Goal: Task Accomplishment & Management: Use online tool/utility

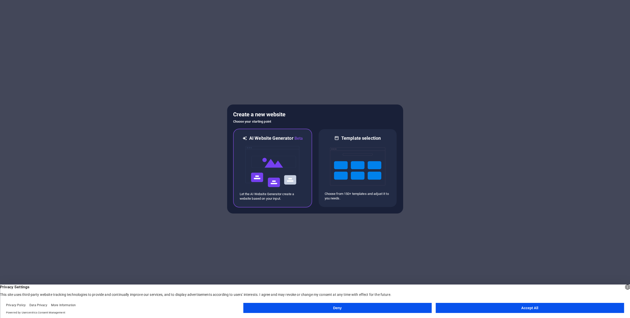
click at [294, 186] on img at bounding box center [272, 166] width 55 height 50
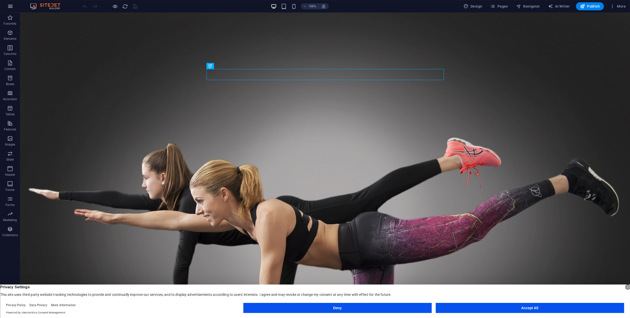
click at [10, 7] on icon "button" at bounding box center [10, 6] width 6 height 6
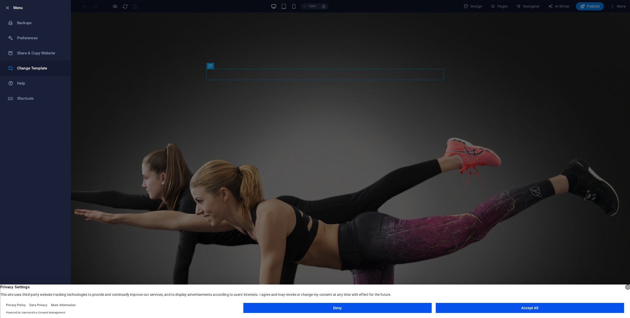
click at [27, 64] on li "Change Template" at bounding box center [35, 68] width 70 height 15
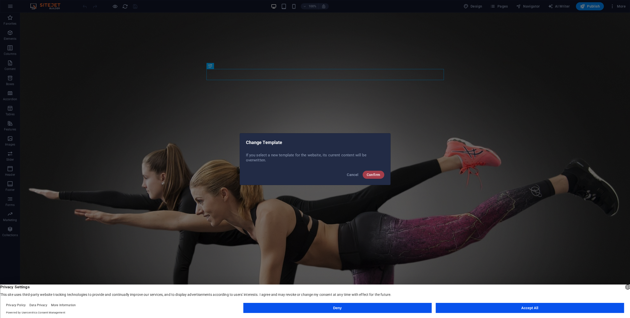
click at [376, 176] on span "Confirm" at bounding box center [374, 175] width 14 height 4
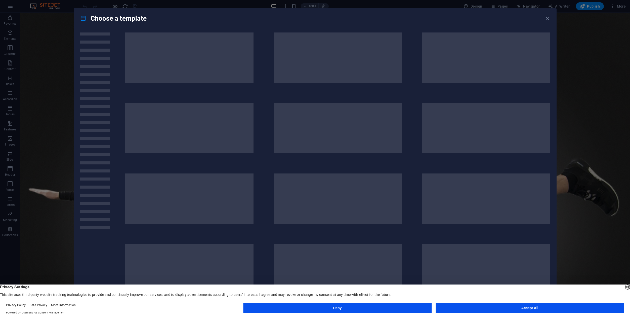
click at [508, 307] on button "Accept All" at bounding box center [530, 308] width 188 height 10
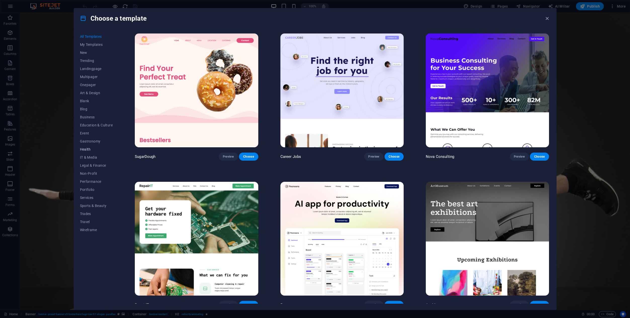
click at [86, 147] on span "Health" at bounding box center [96, 149] width 33 height 4
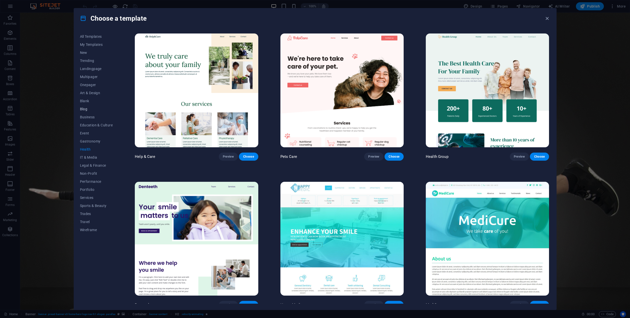
click at [89, 110] on span "Blog" at bounding box center [96, 109] width 33 height 4
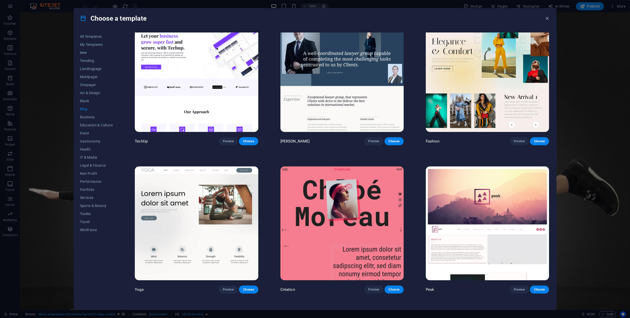
scroll to position [754, 0]
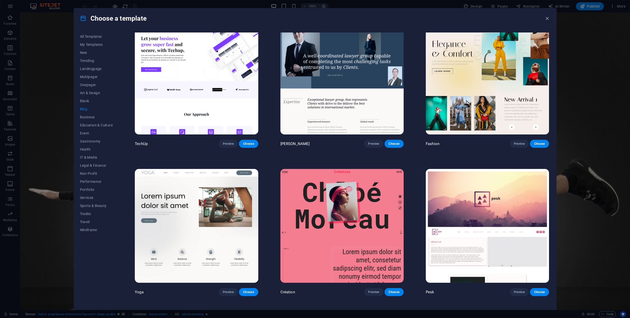
click at [198, 239] on img at bounding box center [196, 226] width 123 height 114
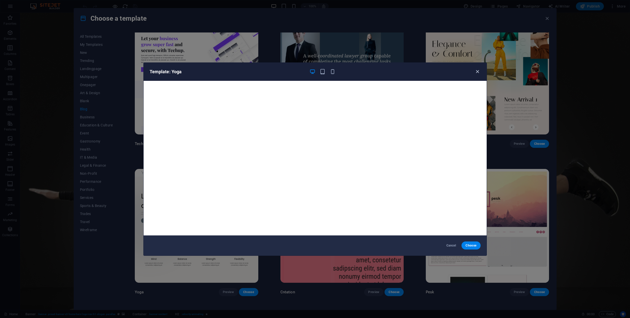
click at [478, 72] on icon "button" at bounding box center [478, 72] width 6 height 6
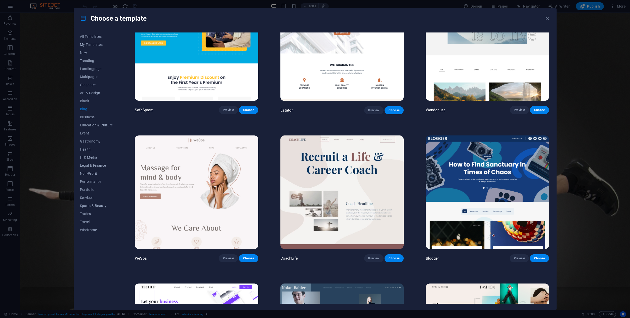
scroll to position [490, 0]
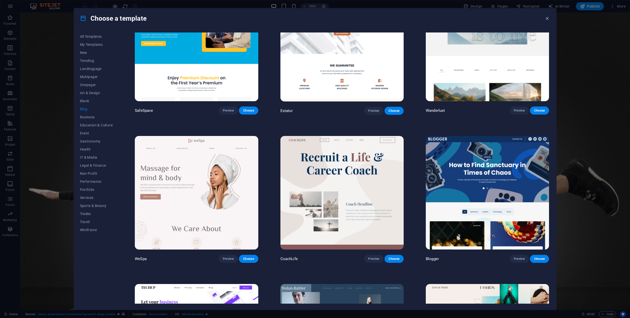
click at [372, 251] on div "CoachLife Preview Choose" at bounding box center [342, 199] width 125 height 128
click at [372, 255] on button "Preview" at bounding box center [373, 259] width 19 height 8
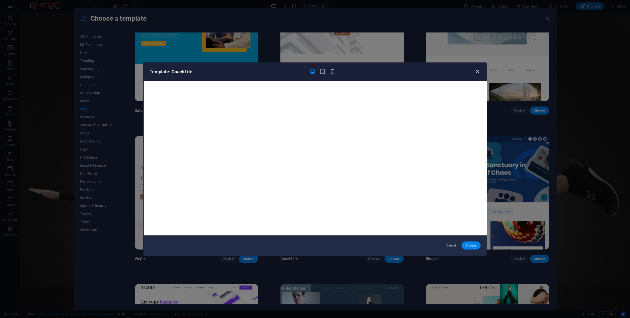
click at [477, 72] on icon "button" at bounding box center [478, 72] width 6 height 6
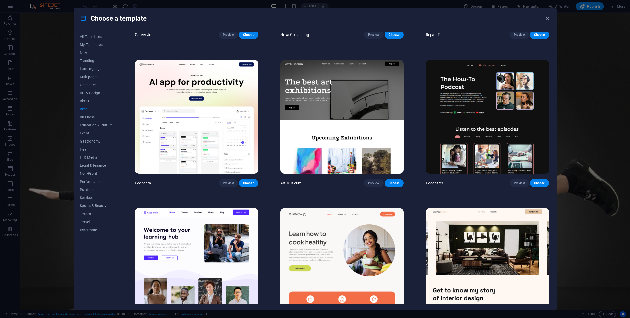
scroll to position [110, 0]
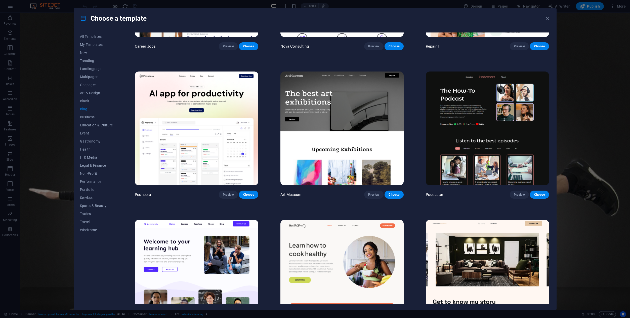
click at [471, 148] on img at bounding box center [487, 128] width 123 height 114
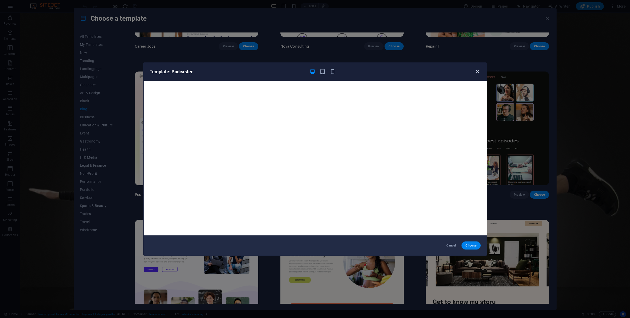
click at [475, 74] on icon "button" at bounding box center [478, 72] width 6 height 6
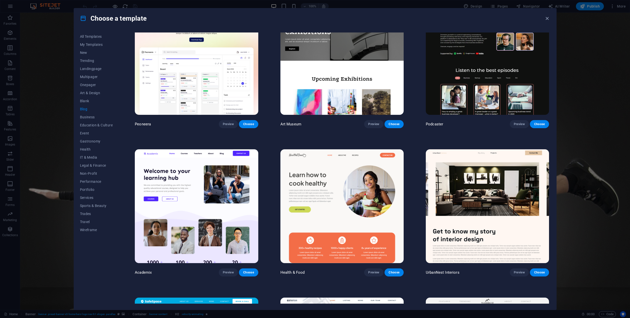
scroll to position [181, 0]
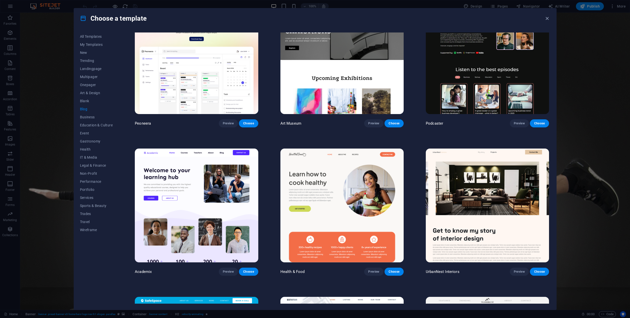
click at [351, 189] on img at bounding box center [342, 205] width 123 height 114
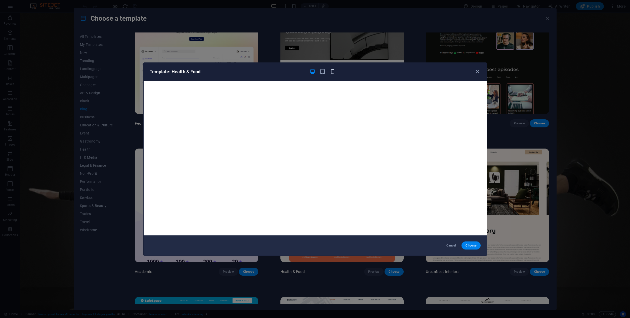
click at [332, 73] on icon "button" at bounding box center [333, 72] width 6 height 6
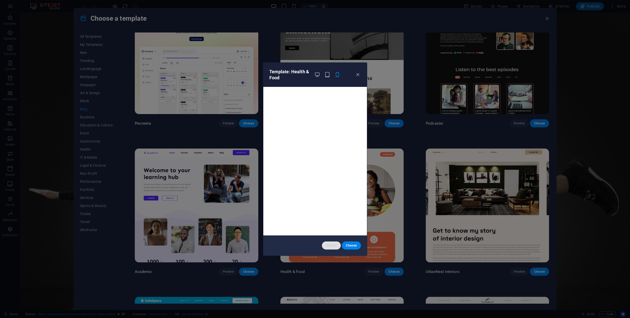
click at [333, 248] on button "Cancel" at bounding box center [331, 245] width 19 height 8
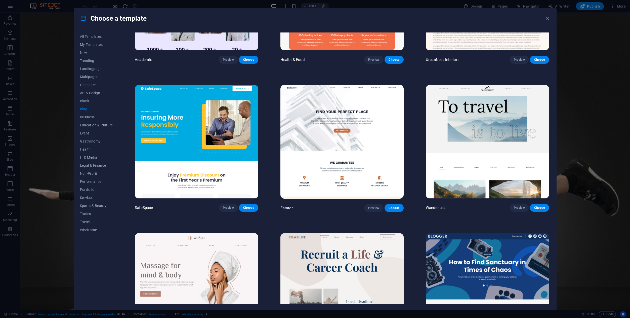
scroll to position [396, 0]
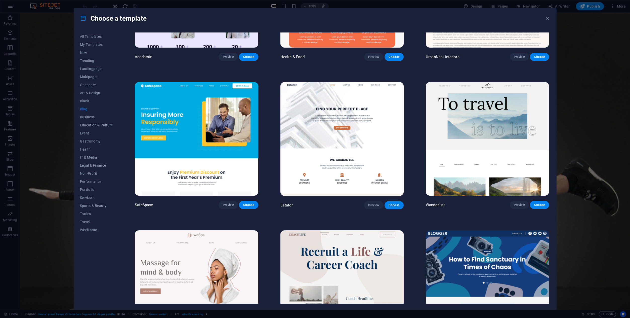
click at [469, 176] on img at bounding box center [487, 139] width 123 height 114
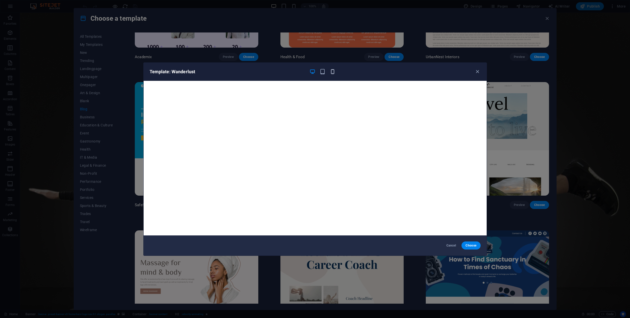
click at [333, 74] on icon "button" at bounding box center [333, 72] width 6 height 6
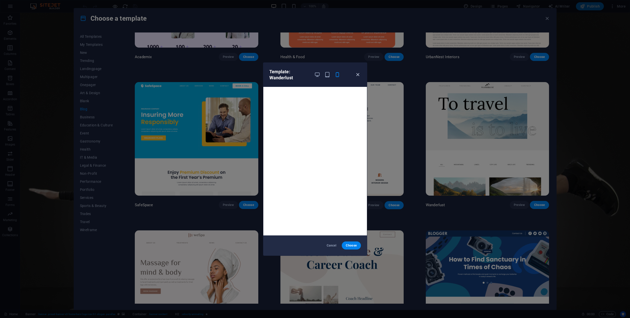
click at [359, 75] on icon "button" at bounding box center [358, 75] width 6 height 6
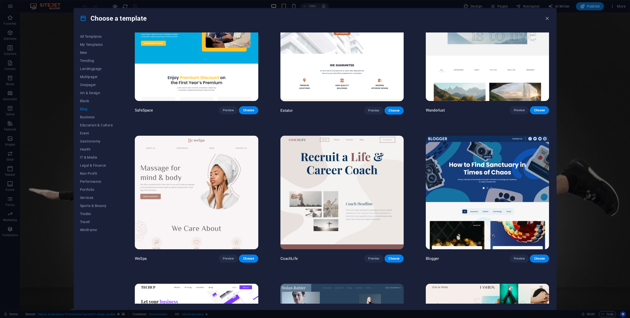
scroll to position [491, 0]
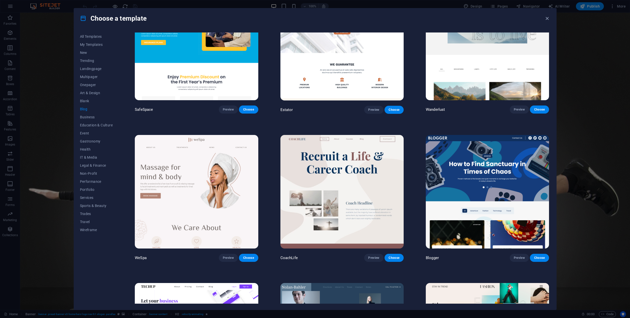
click at [471, 164] on img at bounding box center [487, 192] width 123 height 114
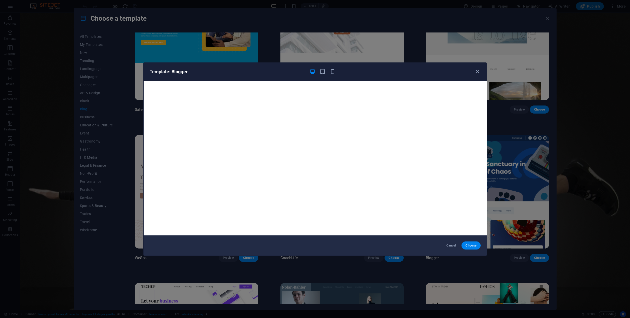
click at [334, 75] on div "Template: Blogger" at bounding box center [315, 72] width 343 height 18
click at [334, 73] on icon "button" at bounding box center [333, 72] width 6 height 6
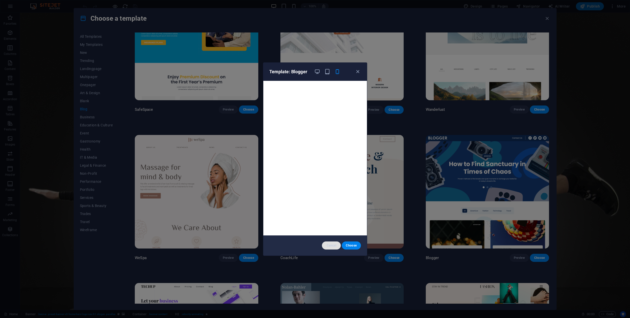
click at [332, 243] on span "Cancel" at bounding box center [331, 245] width 11 height 4
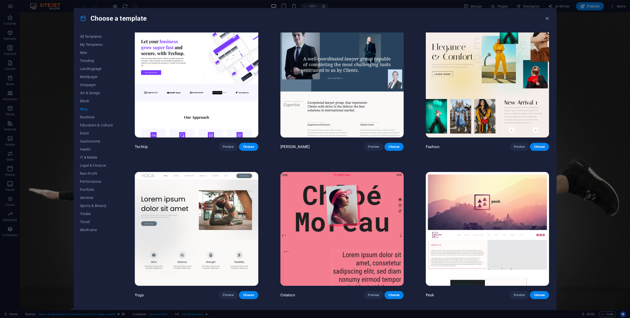
scroll to position [754, 0]
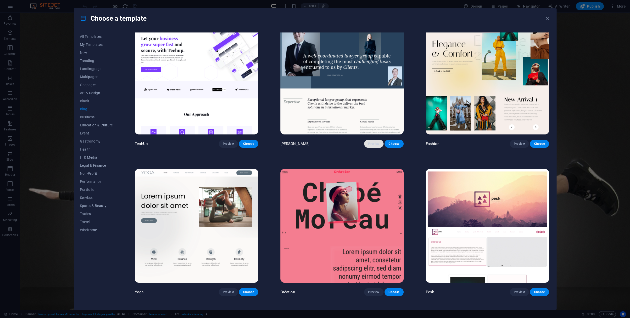
click at [375, 142] on span "Preview" at bounding box center [373, 144] width 11 height 4
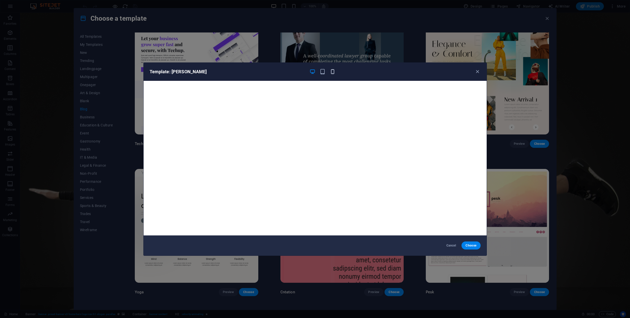
click at [332, 73] on icon "button" at bounding box center [333, 72] width 6 height 6
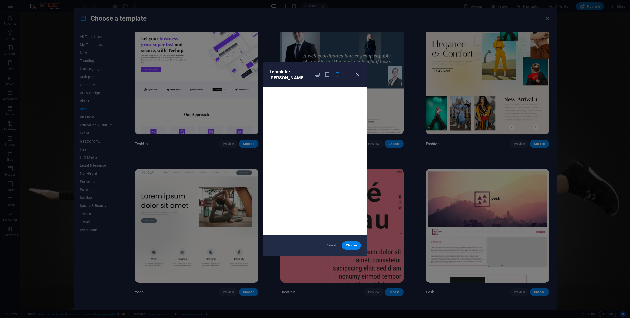
click at [357, 74] on icon "button" at bounding box center [358, 75] width 6 height 6
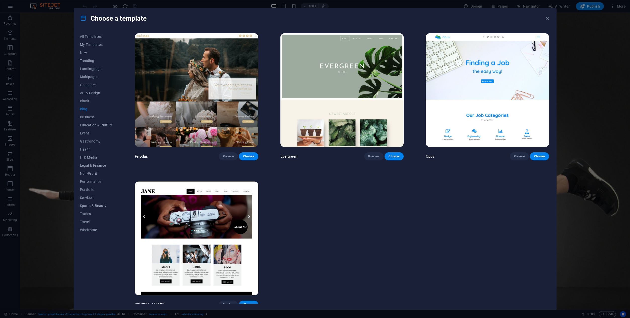
scroll to position [1029, 0]
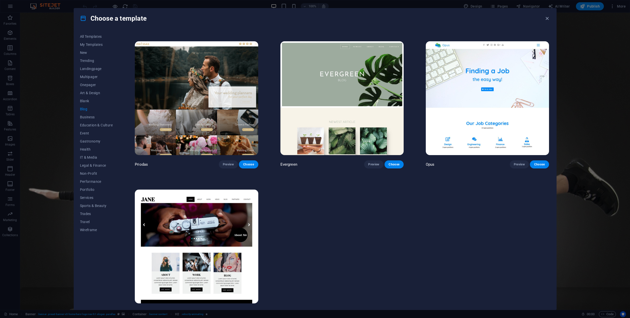
click at [226, 251] on img at bounding box center [196, 246] width 123 height 114
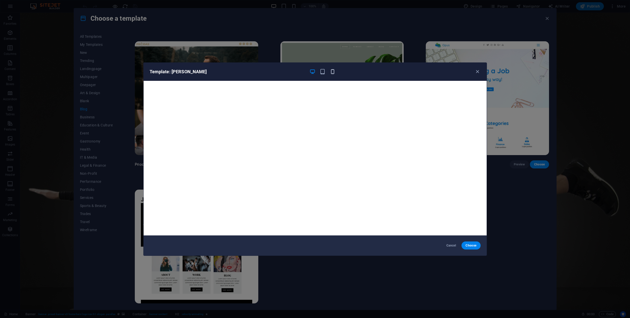
click at [333, 74] on icon "button" at bounding box center [333, 72] width 6 height 6
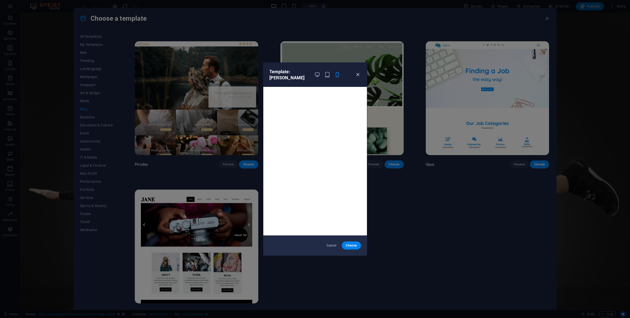
click at [360, 72] on icon "button" at bounding box center [358, 75] width 6 height 6
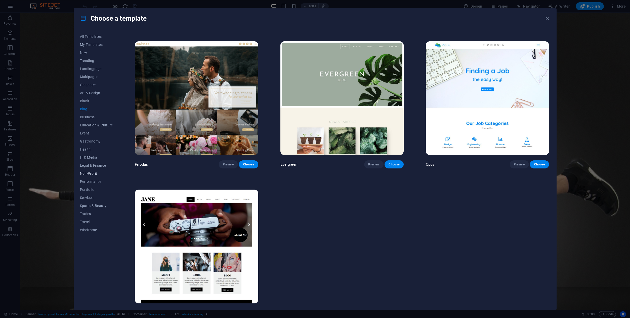
click at [90, 176] on button "Non-Profit" at bounding box center [96, 173] width 33 height 8
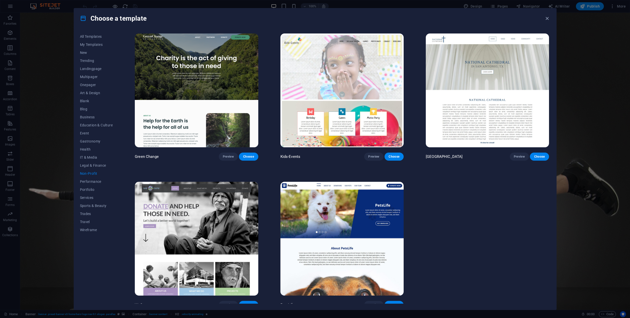
scroll to position [4, 0]
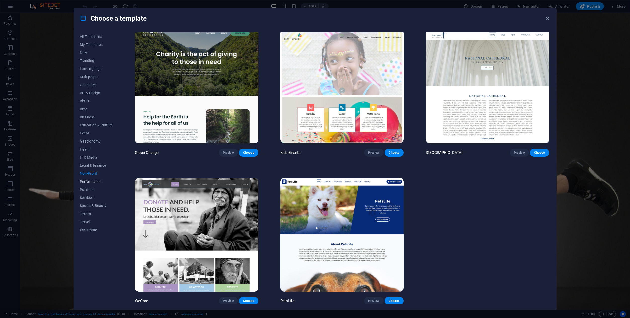
click at [102, 180] on span "Performance" at bounding box center [96, 181] width 33 height 4
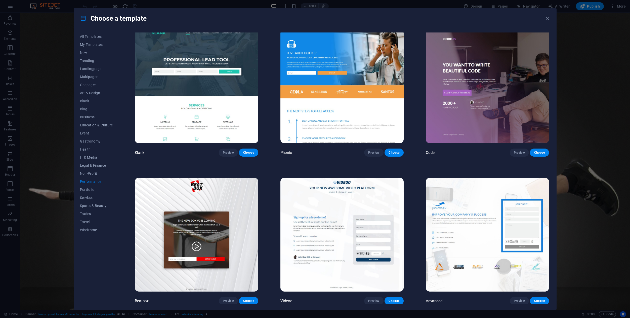
scroll to position [0, 0]
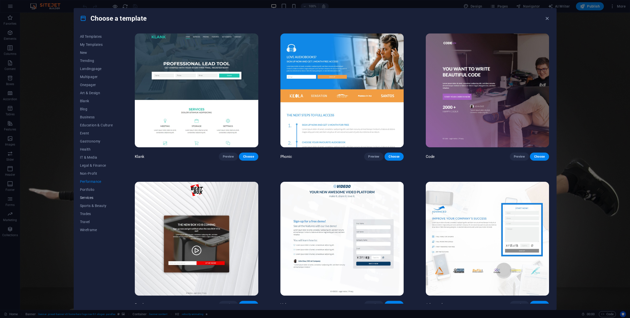
click at [91, 194] on button "Services" at bounding box center [96, 197] width 33 height 8
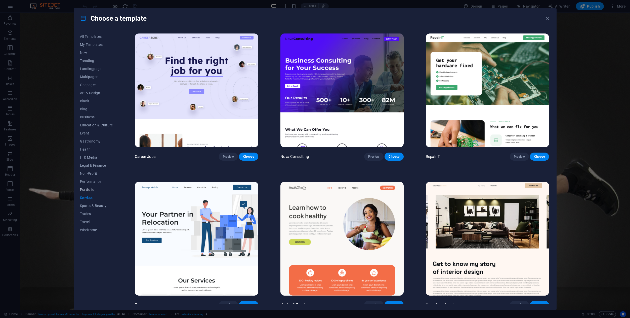
click at [90, 190] on span "Portfolio" at bounding box center [96, 189] width 33 height 4
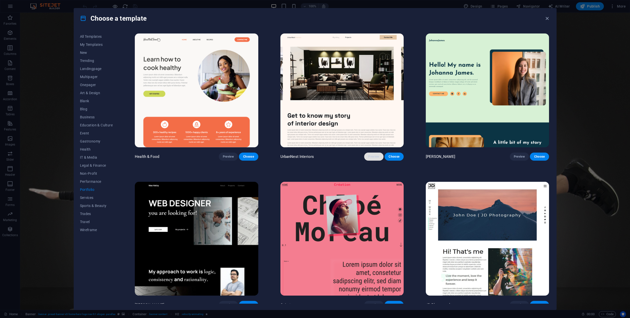
click at [373, 155] on span "Preview" at bounding box center [373, 156] width 11 height 4
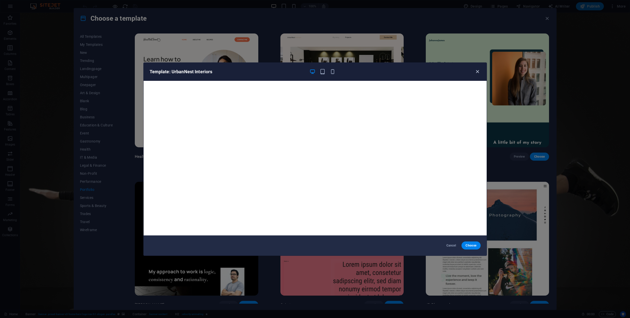
click at [478, 73] on icon "button" at bounding box center [478, 72] width 6 height 6
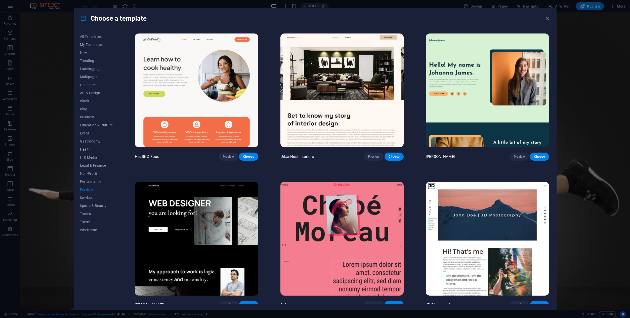
click at [88, 149] on span "Health" at bounding box center [96, 149] width 33 height 4
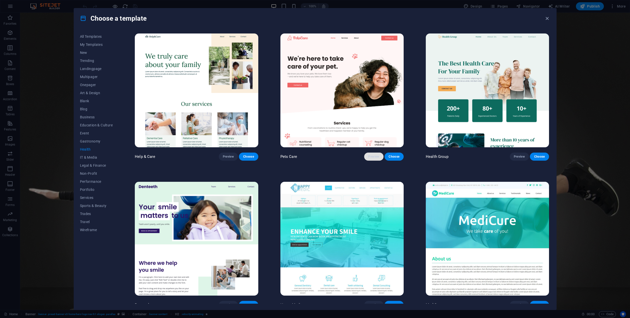
click at [374, 155] on span "Preview" at bounding box center [373, 156] width 11 height 4
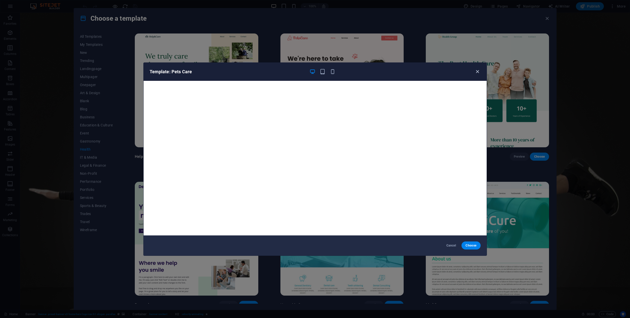
click at [478, 72] on icon "button" at bounding box center [478, 72] width 6 height 6
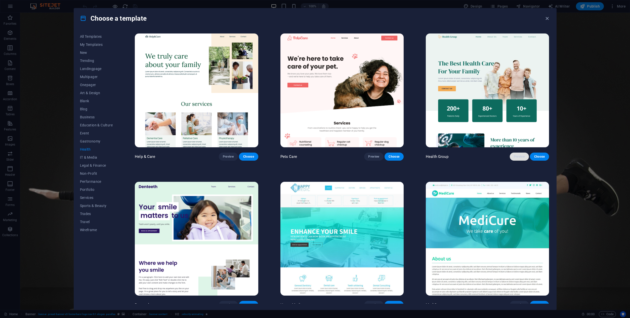
click at [513, 153] on button "Preview" at bounding box center [519, 156] width 19 height 8
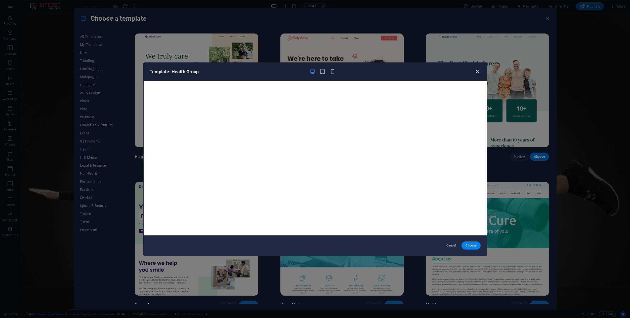
click at [478, 72] on icon "button" at bounding box center [478, 72] width 6 height 6
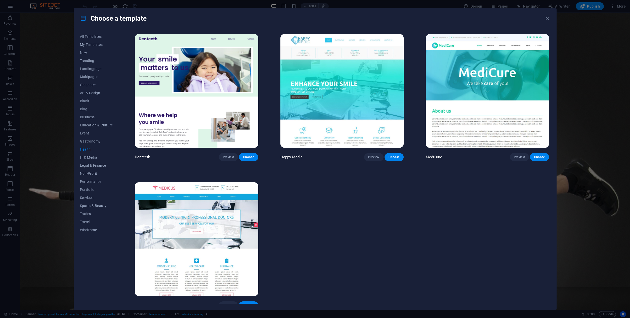
scroll to position [152, 0]
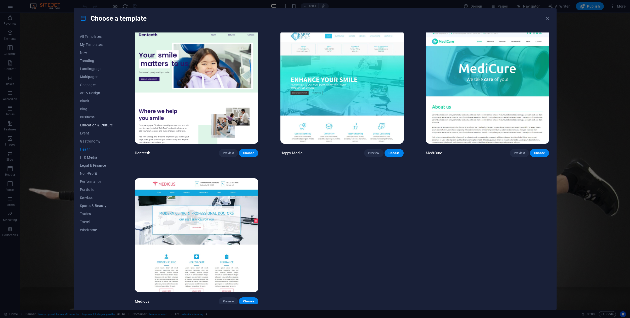
click at [92, 126] on span "Education & Culture" at bounding box center [96, 125] width 33 height 4
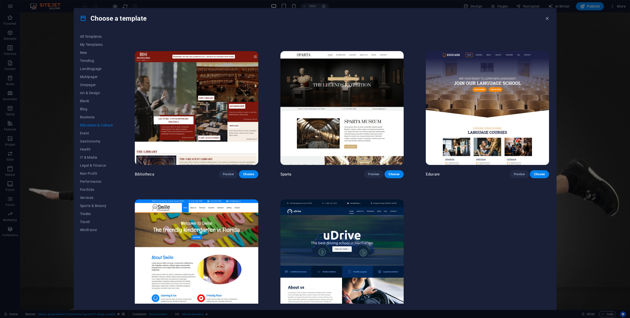
scroll to position [134, 0]
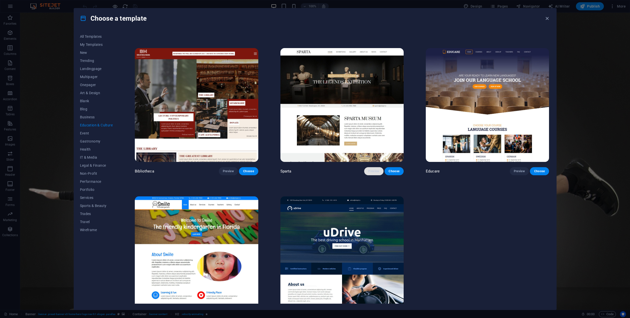
click at [377, 169] on span "Preview" at bounding box center [373, 171] width 11 height 4
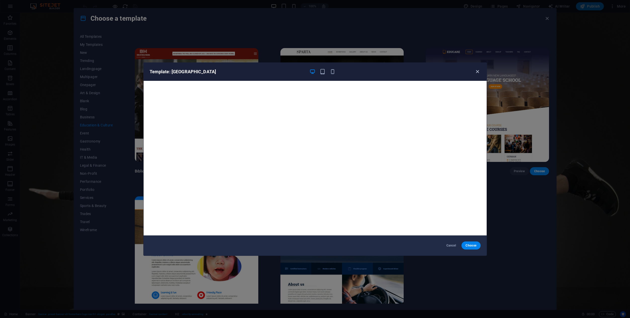
click at [476, 72] on icon "button" at bounding box center [478, 72] width 6 height 6
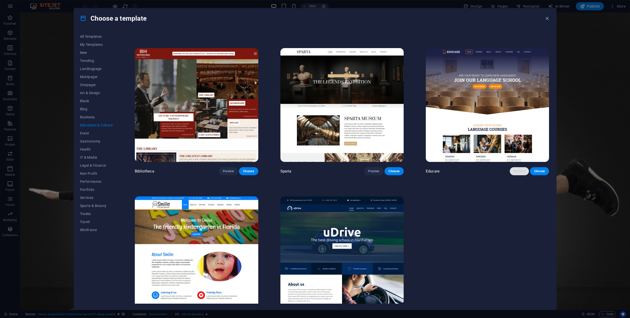
click at [512, 170] on button "Preview" at bounding box center [519, 171] width 19 height 8
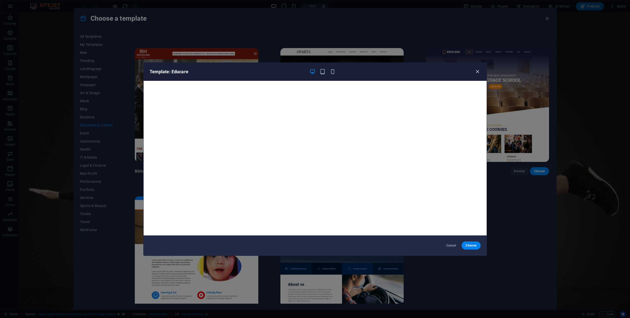
click at [476, 70] on icon "button" at bounding box center [478, 72] width 6 height 6
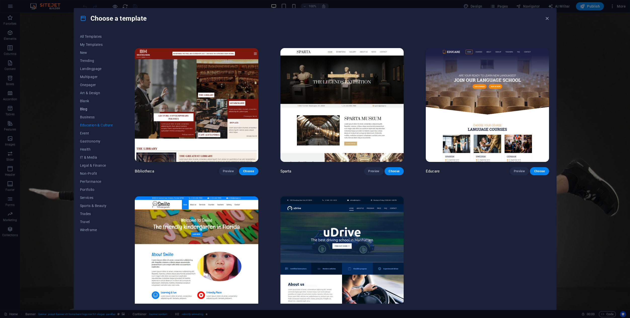
click at [80, 108] on span "Blog" at bounding box center [96, 109] width 33 height 4
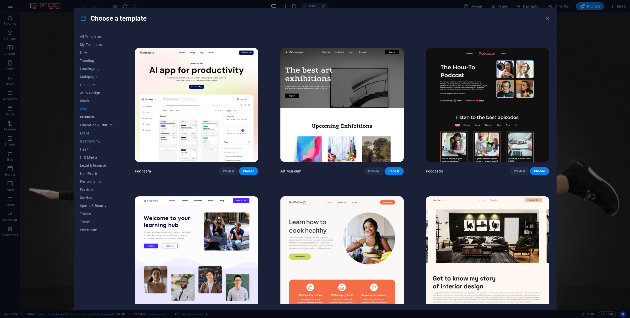
click at [87, 115] on span "Business" at bounding box center [96, 117] width 33 height 4
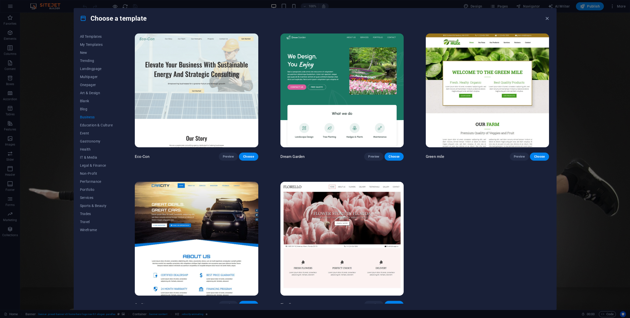
scroll to position [4, 0]
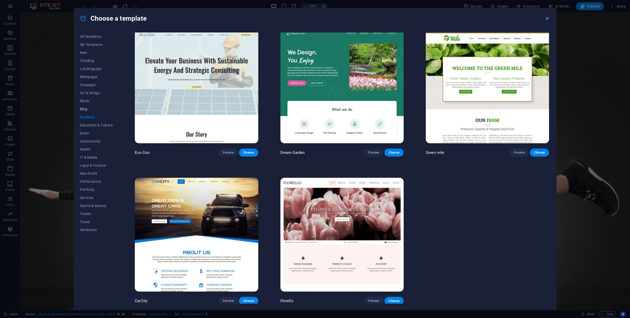
click at [83, 107] on span "Blog" at bounding box center [96, 109] width 33 height 4
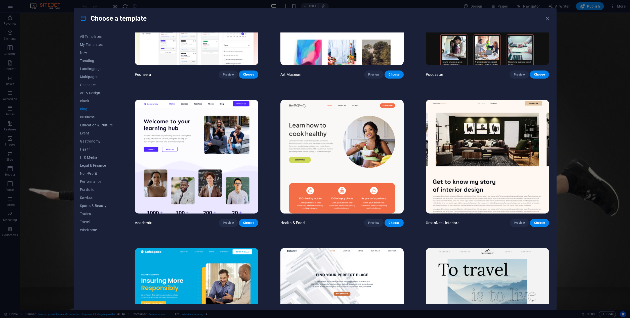
scroll to position [231, 0]
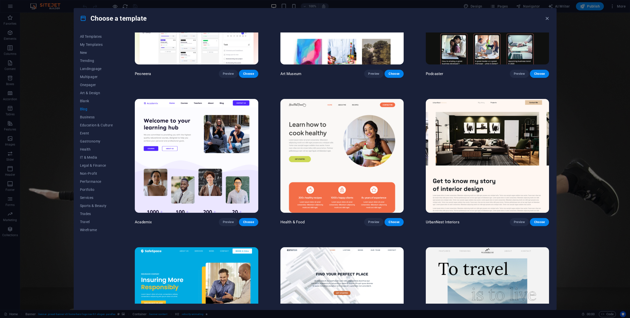
click at [217, 172] on img at bounding box center [196, 156] width 123 height 114
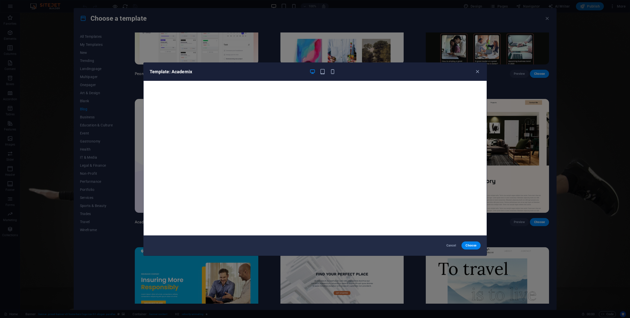
click at [336, 71] on div "Template: Academix" at bounding box center [312, 72] width 325 height 6
click at [327, 72] on div at bounding box center [323, 72] width 26 height 6
click at [335, 72] on icon "button" at bounding box center [333, 72] width 6 height 6
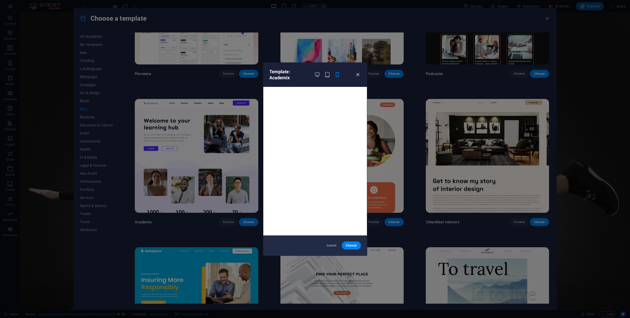
click at [357, 74] on icon "button" at bounding box center [358, 75] width 6 height 6
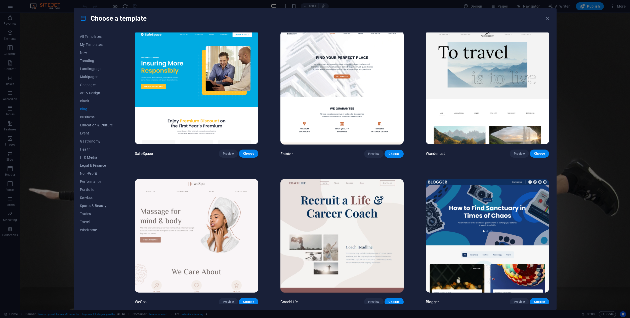
scroll to position [449, 0]
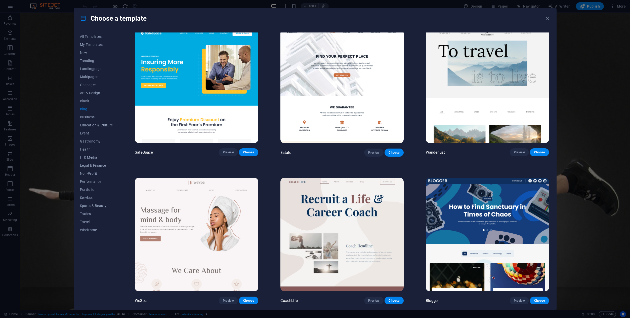
click at [219, 232] on img at bounding box center [196, 235] width 123 height 114
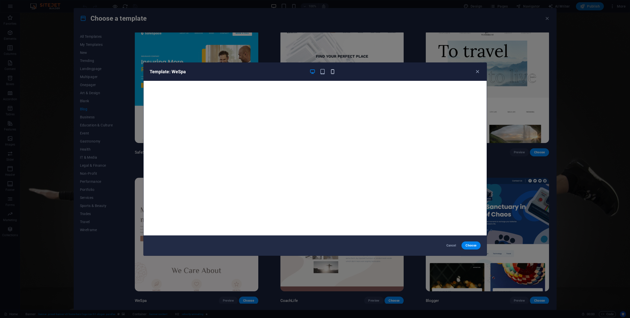
click at [333, 72] on icon "button" at bounding box center [333, 72] width 6 height 6
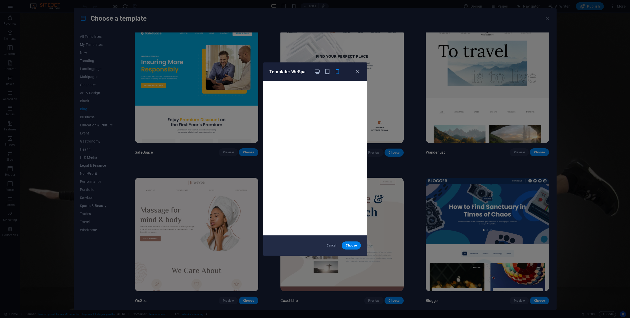
click at [358, 72] on icon "button" at bounding box center [358, 72] width 6 height 6
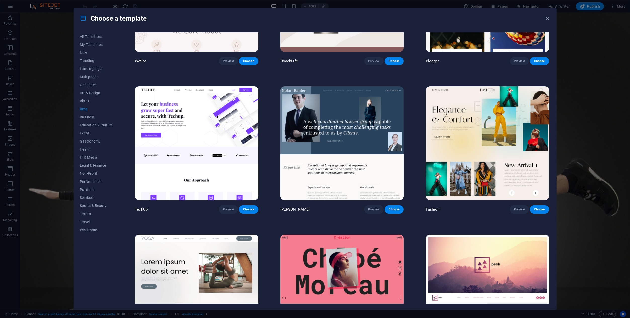
scroll to position [693, 0]
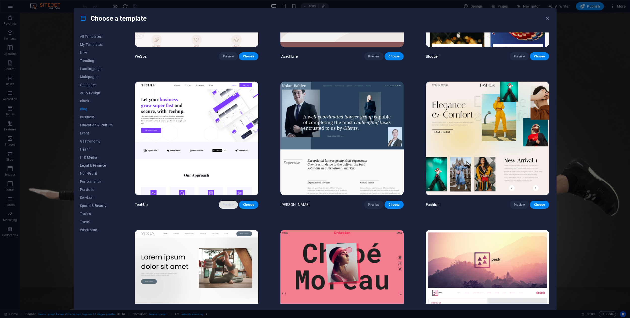
click at [228, 203] on span "Preview" at bounding box center [228, 205] width 11 height 4
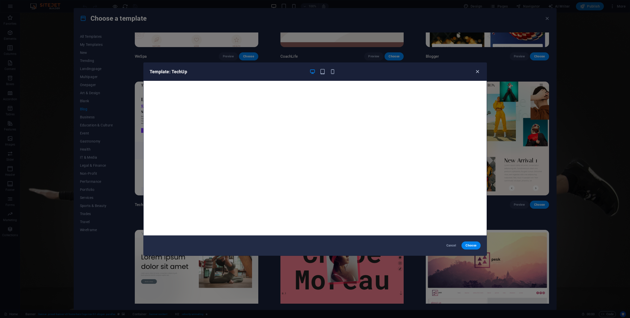
click at [477, 71] on icon "button" at bounding box center [478, 72] width 6 height 6
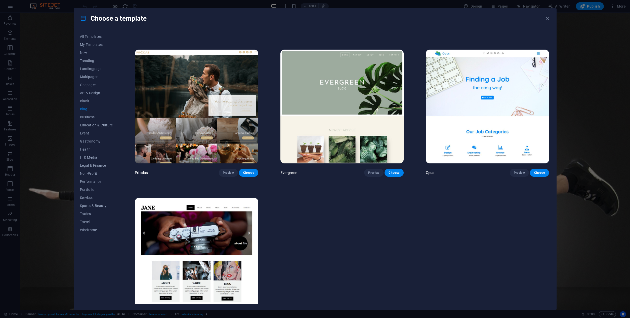
scroll to position [1023, 0]
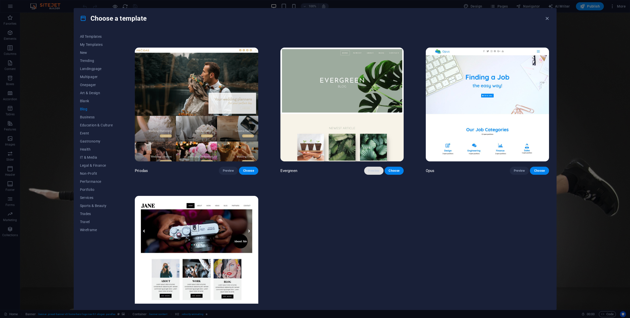
click at [375, 169] on span "Preview" at bounding box center [373, 171] width 11 height 4
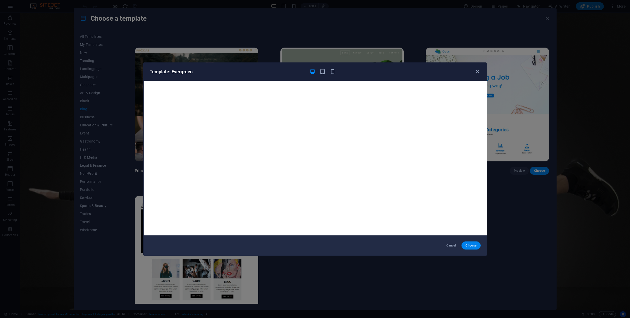
click at [481, 70] on div "Template: Evergreen" at bounding box center [315, 72] width 343 height 18
click at [479, 73] on icon "button" at bounding box center [478, 72] width 6 height 6
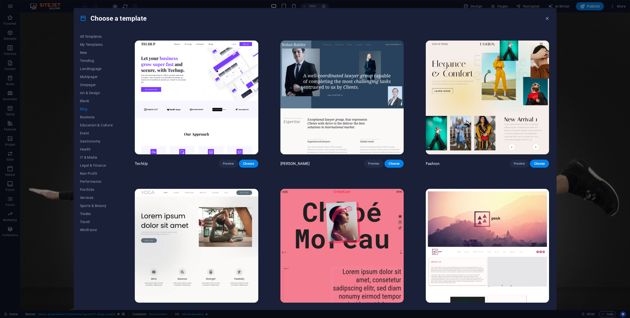
scroll to position [732, 0]
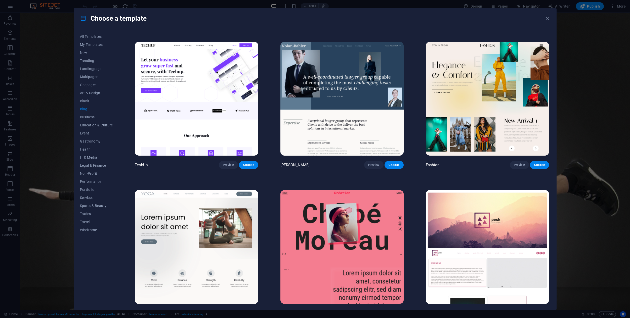
click at [478, 86] on img at bounding box center [487, 99] width 123 height 114
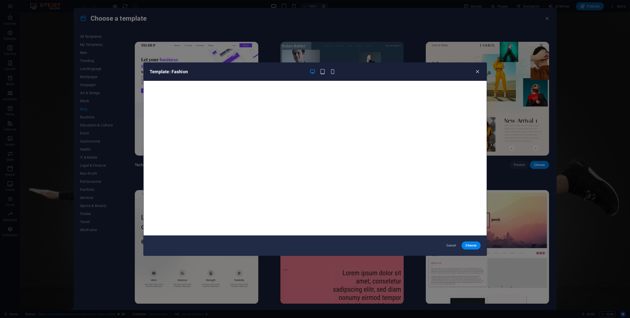
click at [479, 72] on icon "button" at bounding box center [478, 72] width 6 height 6
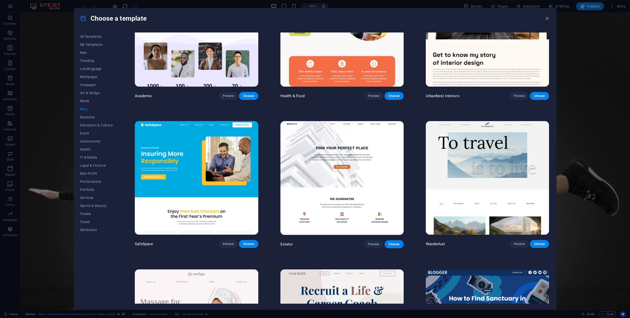
scroll to position [357, 0]
click at [459, 159] on img at bounding box center [487, 178] width 123 height 114
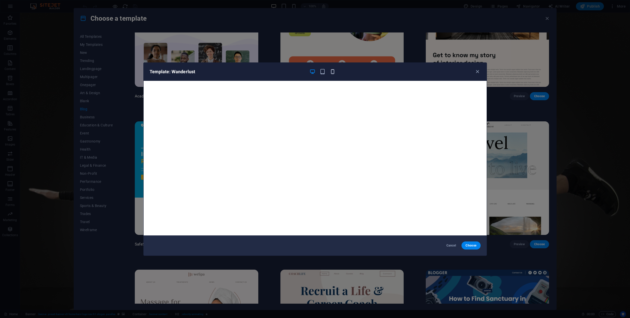
click at [333, 74] on icon "button" at bounding box center [333, 72] width 6 height 6
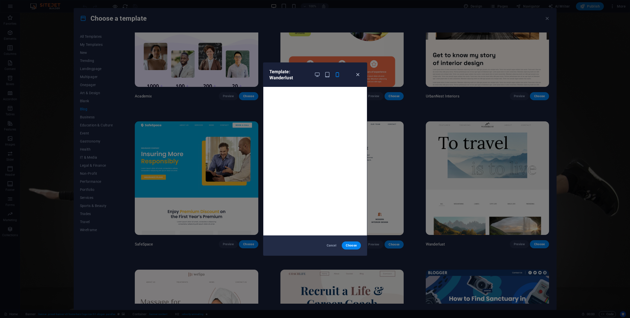
click at [358, 77] on icon "button" at bounding box center [358, 75] width 6 height 6
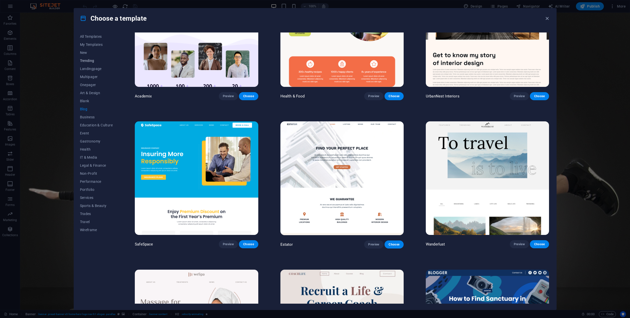
click at [94, 59] on span "Trending" at bounding box center [96, 61] width 33 height 4
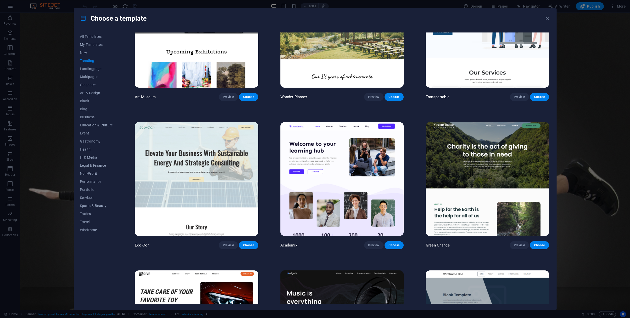
scroll to position [212, 0]
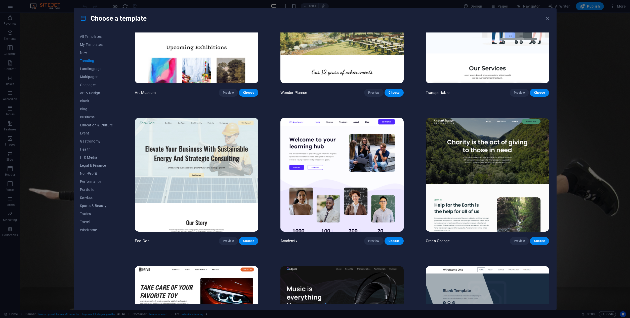
click at [502, 151] on img at bounding box center [487, 175] width 123 height 114
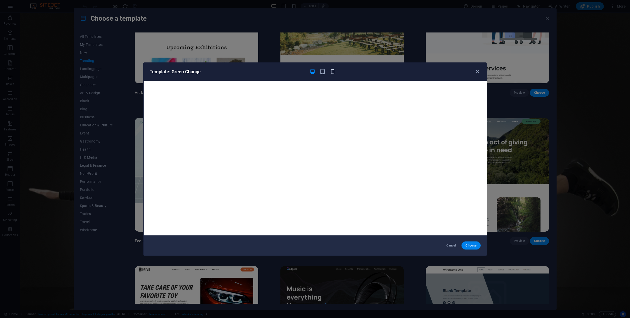
click at [333, 69] on icon "button" at bounding box center [333, 72] width 6 height 6
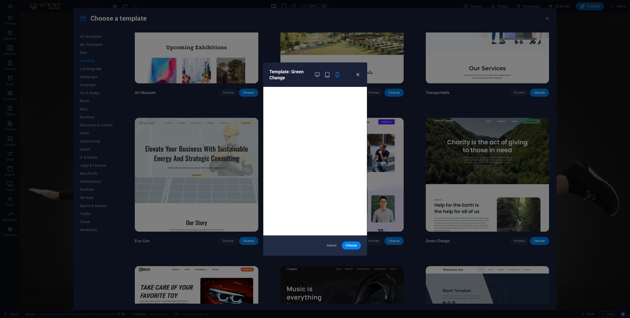
click at [356, 74] on icon "button" at bounding box center [358, 75] width 6 height 6
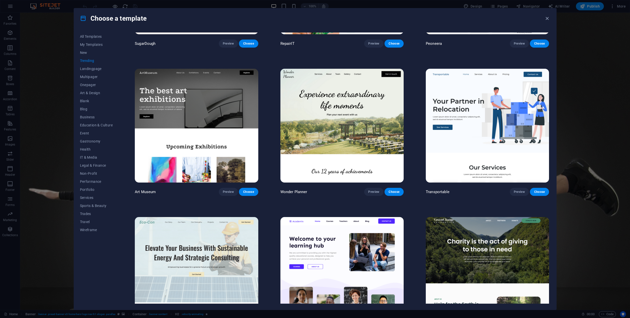
scroll to position [110, 0]
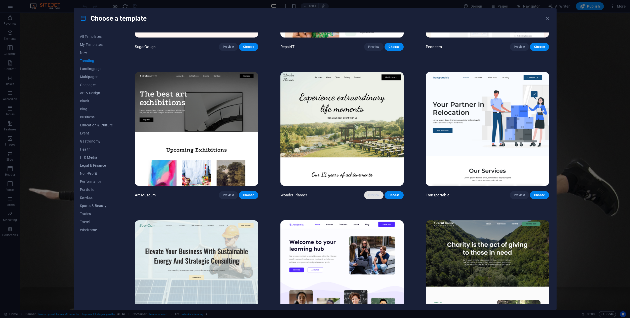
click at [375, 195] on span "Preview" at bounding box center [373, 195] width 11 height 4
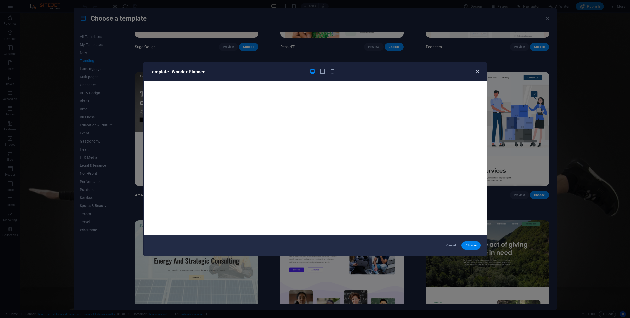
click at [479, 73] on icon "button" at bounding box center [478, 72] width 6 height 6
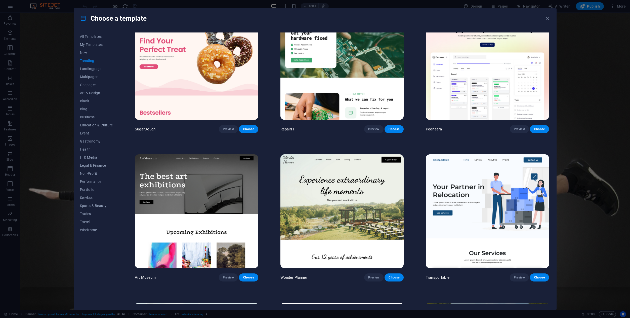
scroll to position [0, 0]
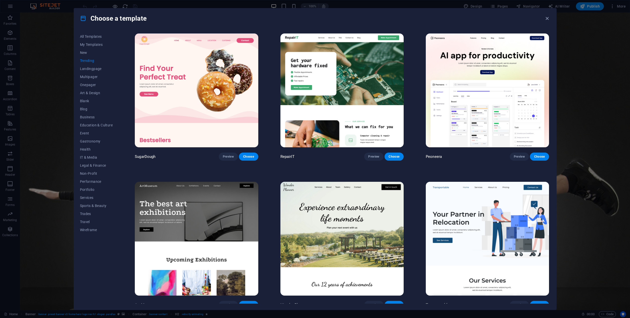
click at [337, 117] on img at bounding box center [342, 90] width 123 height 114
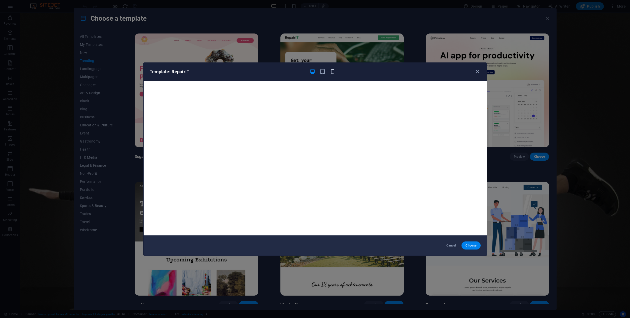
click at [334, 74] on icon "button" at bounding box center [333, 72] width 6 height 6
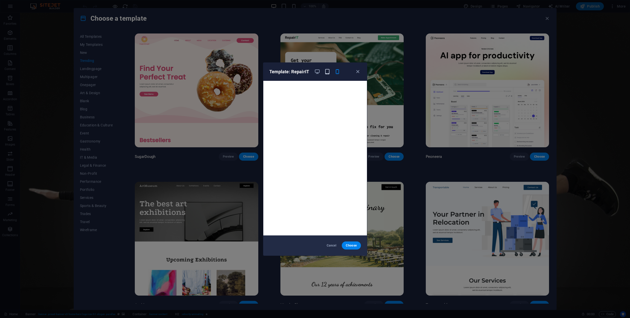
click at [328, 73] on icon "button" at bounding box center [328, 72] width 6 height 6
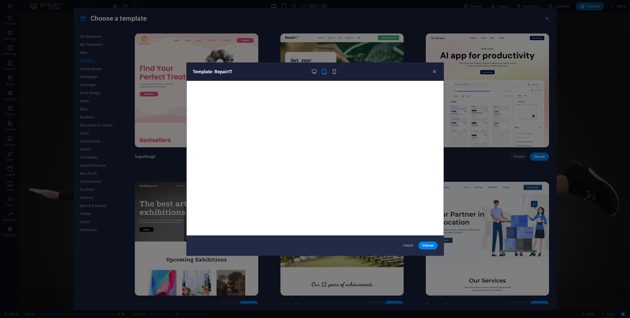
scroll to position [1, 0]
click at [334, 74] on icon "button" at bounding box center [335, 72] width 6 height 6
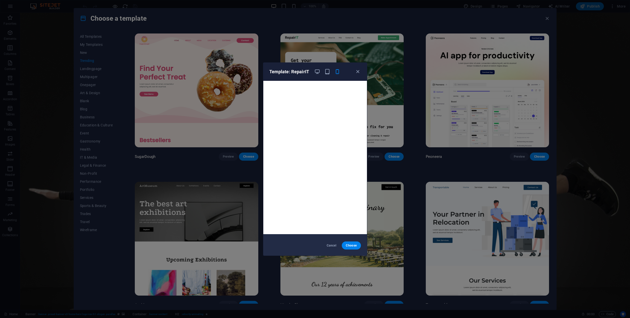
click at [326, 76] on div "Template: RepairIT" at bounding box center [315, 72] width 104 height 18
click at [328, 73] on icon "button" at bounding box center [328, 72] width 6 height 6
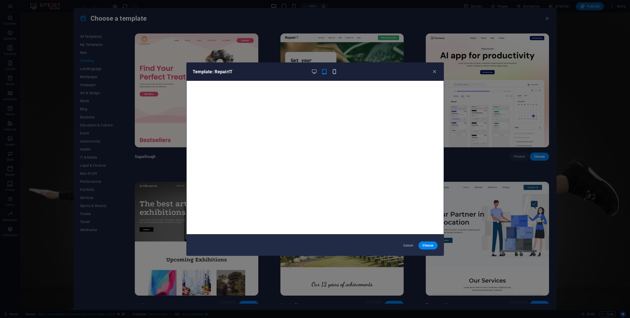
click at [337, 72] on icon "button" at bounding box center [335, 72] width 6 height 6
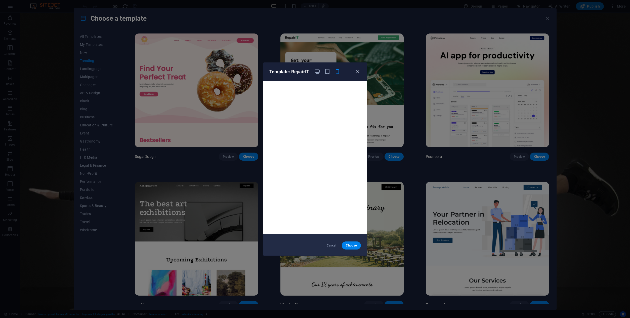
click at [358, 69] on icon "button" at bounding box center [358, 72] width 6 height 6
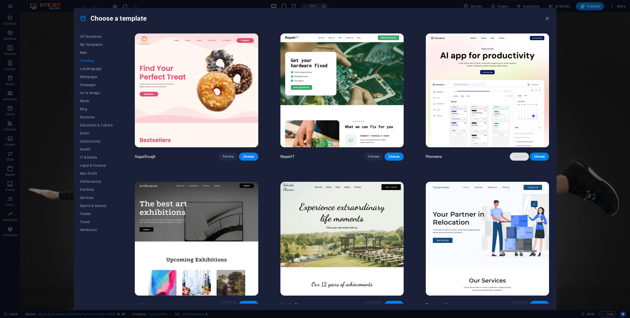
click at [515, 154] on span "Preview" at bounding box center [519, 156] width 11 height 4
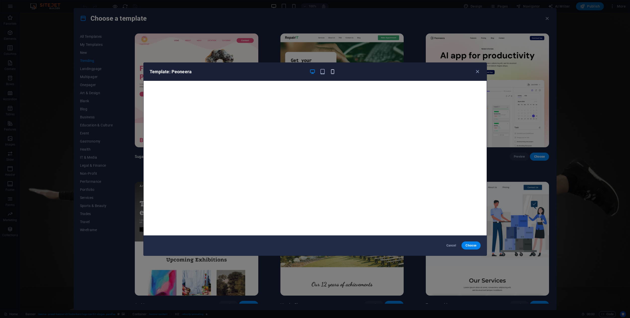
click at [336, 72] on span "button" at bounding box center [333, 72] width 6 height 6
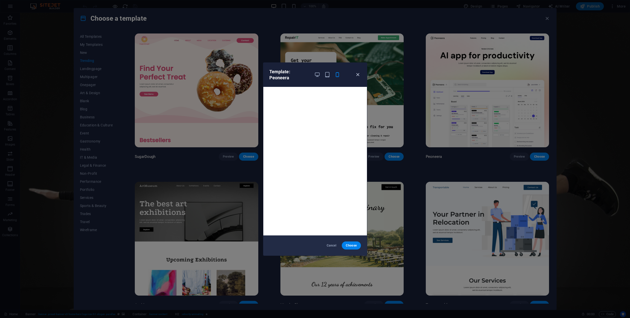
click at [359, 75] on icon "button" at bounding box center [358, 75] width 6 height 6
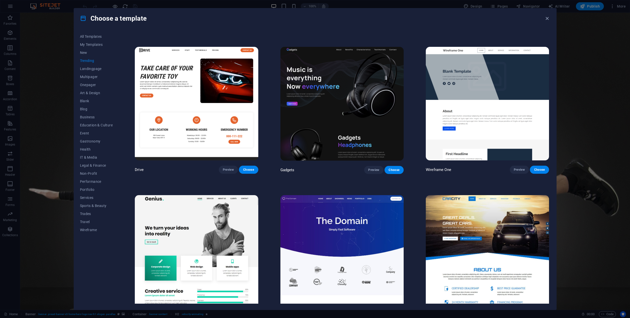
scroll to position [419, 0]
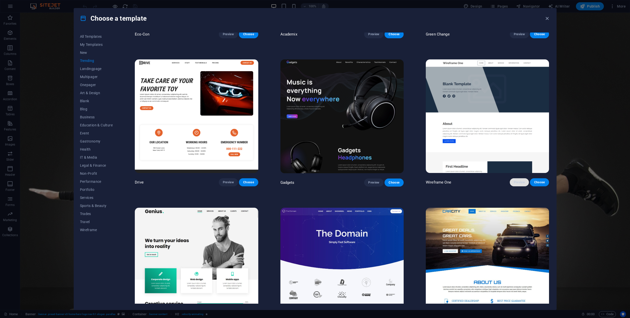
click at [514, 180] on span "Preview" at bounding box center [519, 182] width 11 height 4
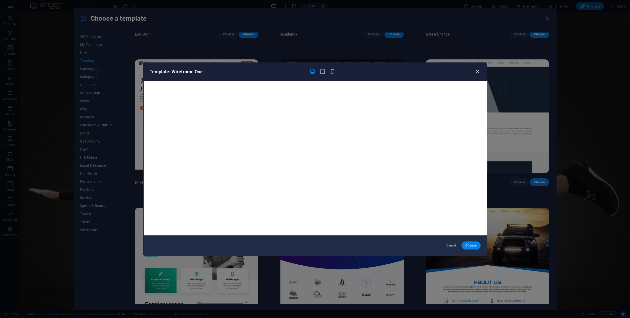
click at [477, 73] on icon "button" at bounding box center [478, 72] width 6 height 6
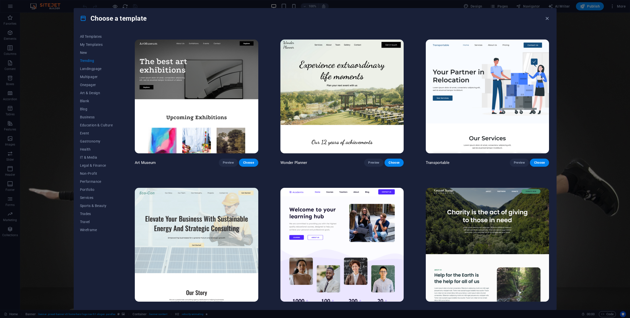
scroll to position [138, 0]
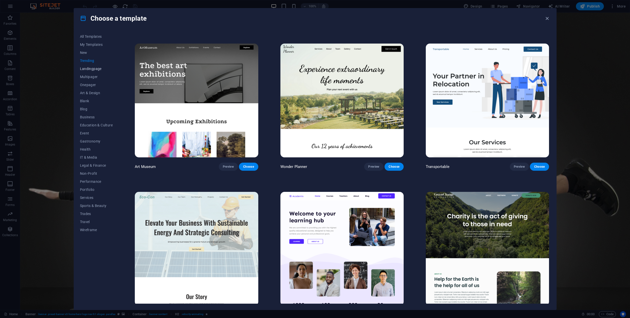
click at [96, 68] on span "Landingpage" at bounding box center [96, 69] width 33 height 4
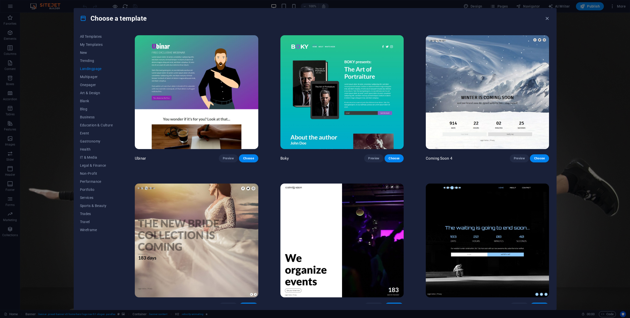
scroll to position [1037, 0]
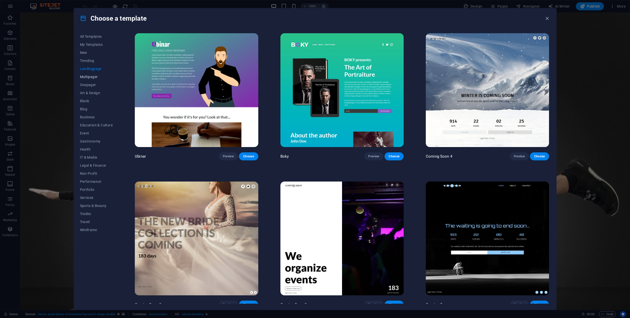
click at [91, 74] on button "Multipager" at bounding box center [96, 77] width 33 height 8
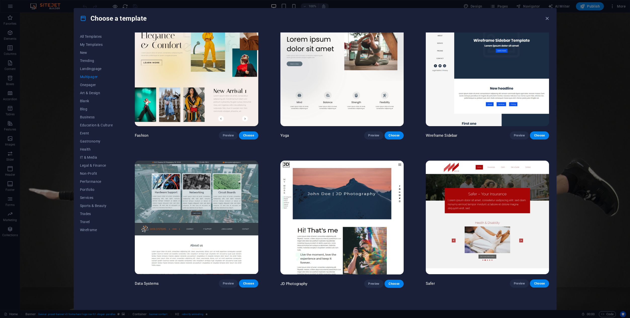
scroll to position [1503, 0]
click at [90, 85] on span "Onepager" at bounding box center [96, 85] width 33 height 4
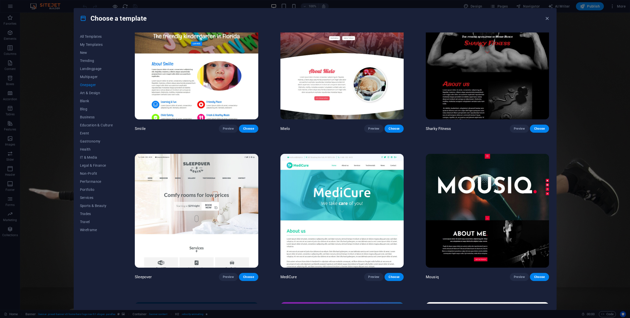
scroll to position [1941, 0]
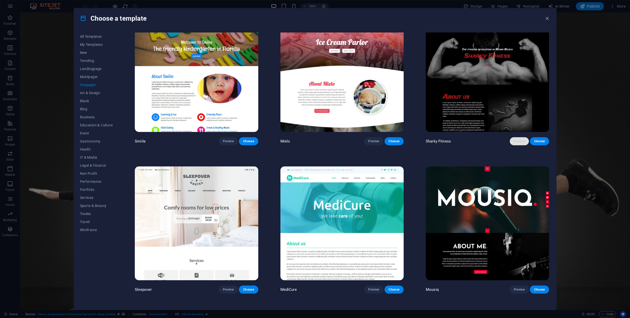
click at [517, 139] on span "Preview" at bounding box center [519, 141] width 11 height 4
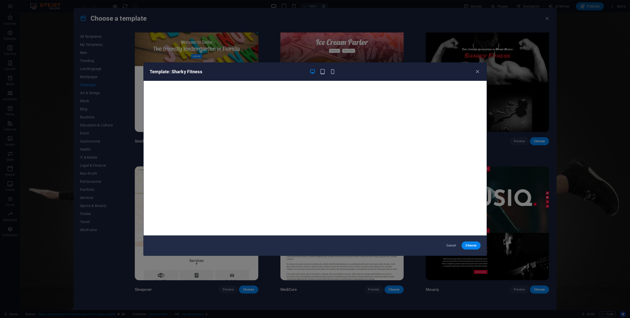
click at [472, 72] on div "Template: Sharky Fitness" at bounding box center [312, 72] width 325 height 6
click at [480, 74] on icon "button" at bounding box center [478, 72] width 6 height 6
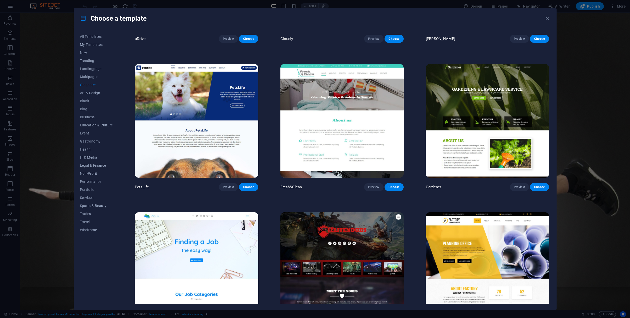
scroll to position [2333, 0]
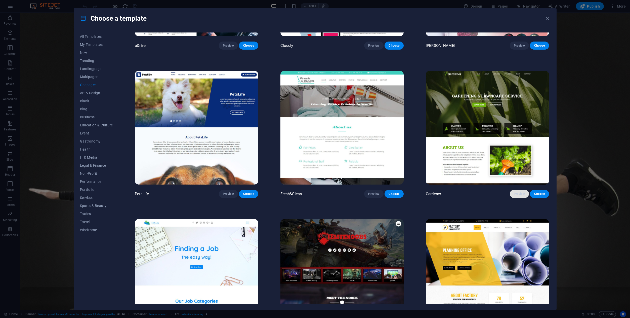
click at [514, 192] on span "Preview" at bounding box center [519, 194] width 11 height 4
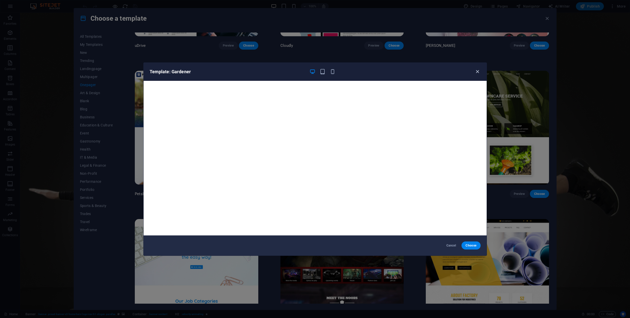
click at [477, 72] on icon "button" at bounding box center [478, 72] width 6 height 6
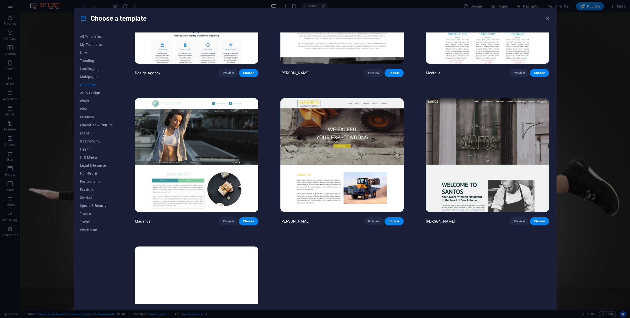
scroll to position [3195, 0]
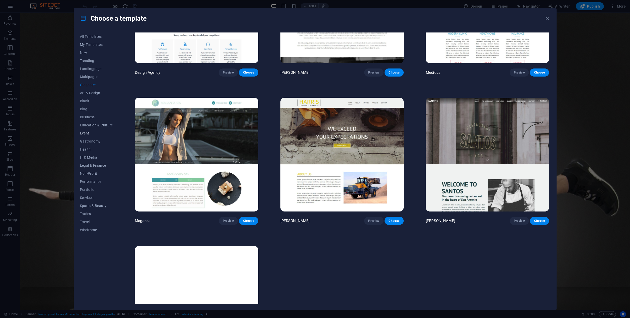
click at [92, 135] on span "Event" at bounding box center [96, 133] width 33 height 4
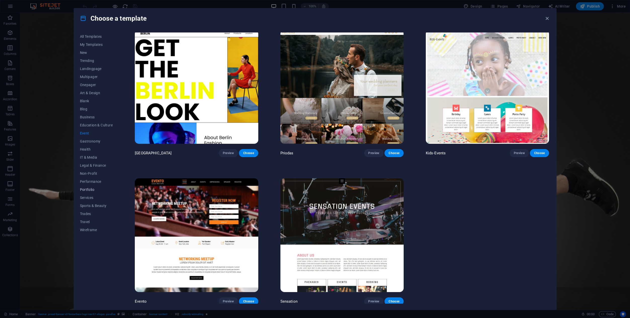
click at [89, 188] on span "Portfolio" at bounding box center [96, 189] width 33 height 4
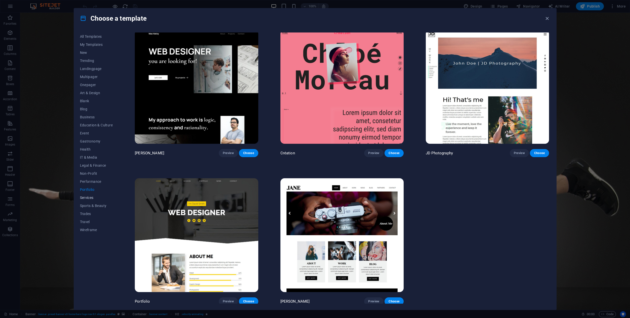
click at [88, 198] on span "Services" at bounding box center [96, 197] width 33 height 4
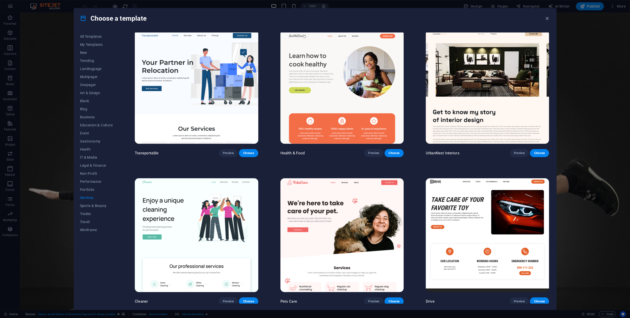
scroll to position [890, 0]
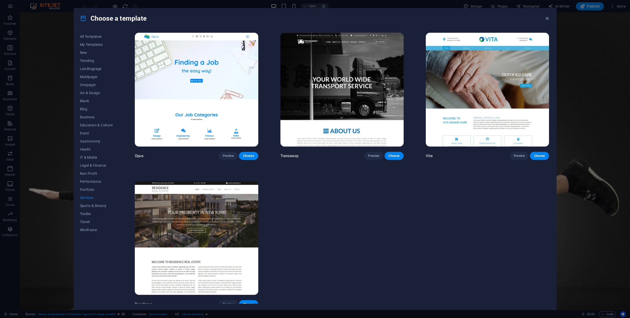
click at [88, 201] on button "Services" at bounding box center [96, 197] width 33 height 8
click at [89, 205] on span "Sports & Beauty" at bounding box center [96, 206] width 33 height 4
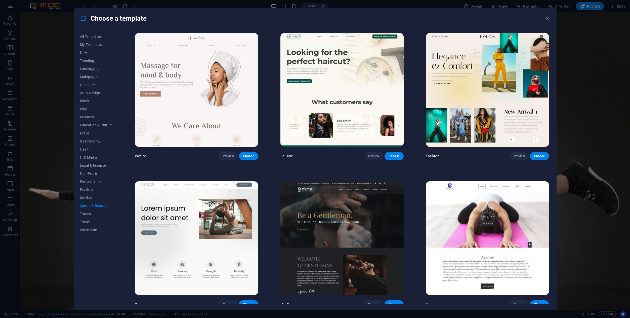
scroll to position [148, 0]
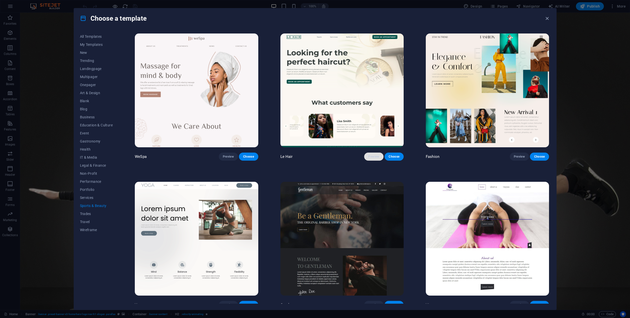
click at [373, 156] on span "Preview" at bounding box center [373, 156] width 11 height 4
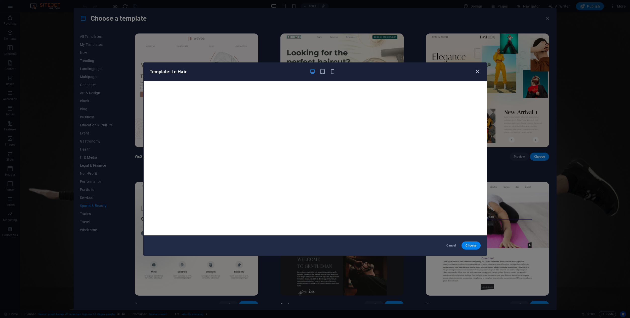
click at [477, 73] on icon "button" at bounding box center [478, 72] width 6 height 6
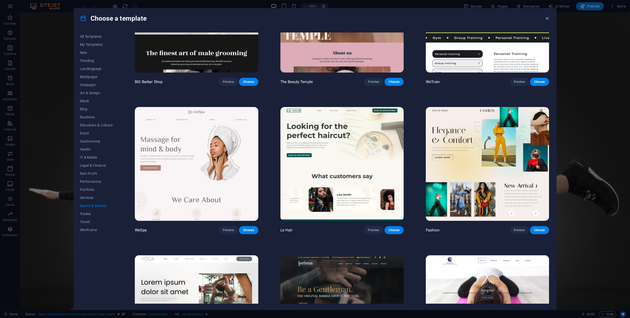
scroll to position [0, 0]
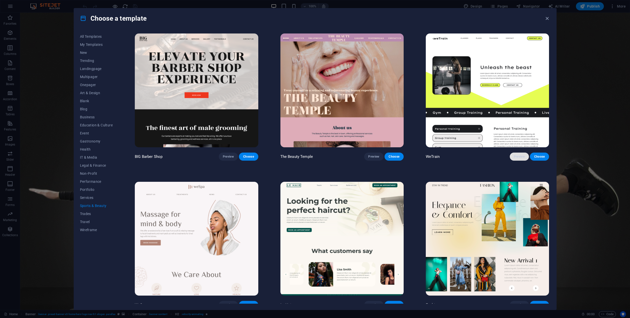
click at [516, 158] on button "Preview" at bounding box center [519, 156] width 19 height 8
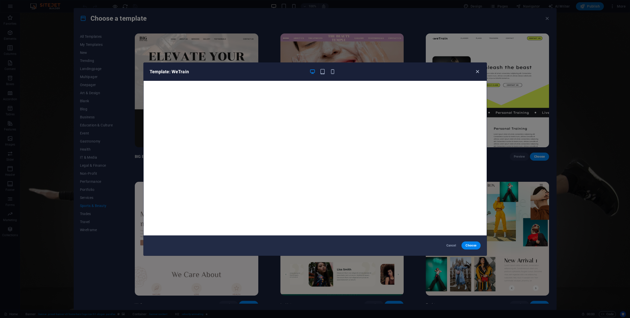
click at [479, 70] on icon "button" at bounding box center [478, 72] width 6 height 6
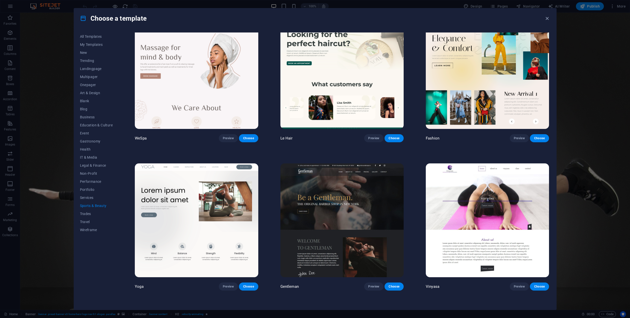
scroll to position [168, 0]
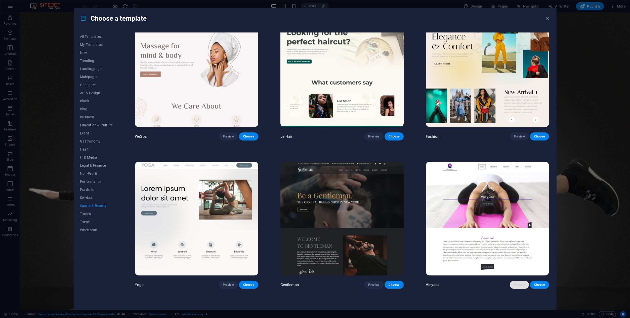
click at [519, 281] on button "Preview" at bounding box center [519, 285] width 19 height 8
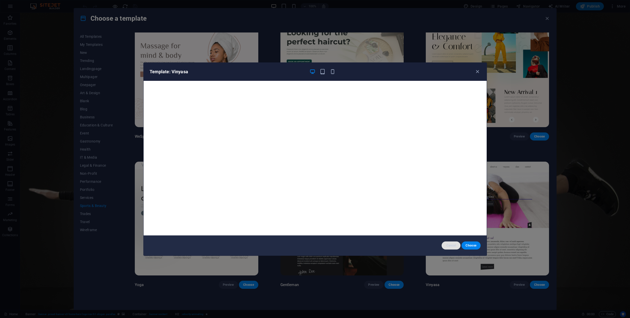
click at [449, 242] on button "Cancel" at bounding box center [451, 245] width 19 height 8
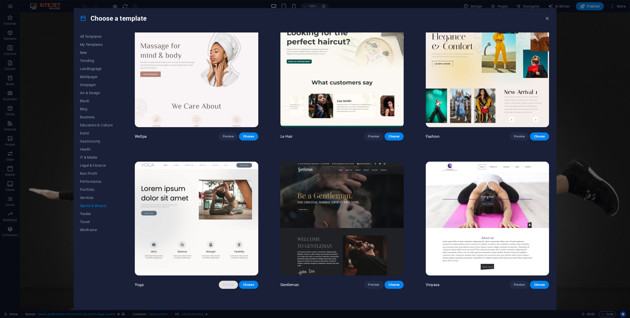
click at [233, 283] on span "Preview" at bounding box center [228, 285] width 11 height 4
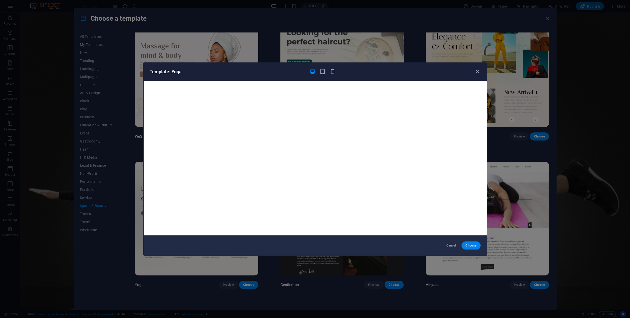
click at [481, 71] on div "Template: Yoga" at bounding box center [315, 72] width 343 height 18
click at [477, 72] on icon "button" at bounding box center [478, 72] width 6 height 6
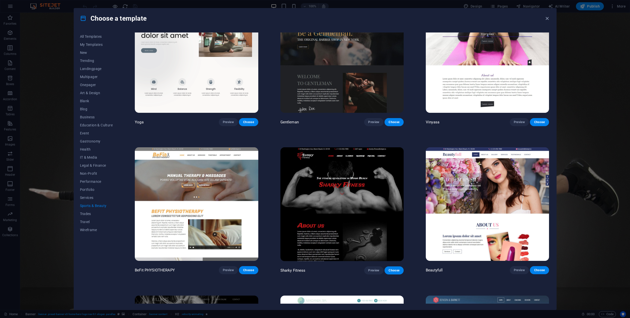
scroll to position [447, 0]
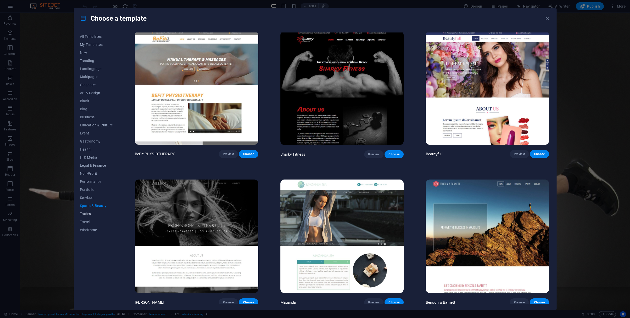
click at [88, 216] on button "Trades" at bounding box center [96, 214] width 33 height 8
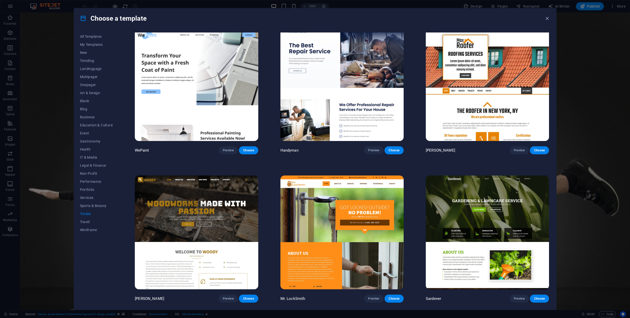
scroll to position [0, 0]
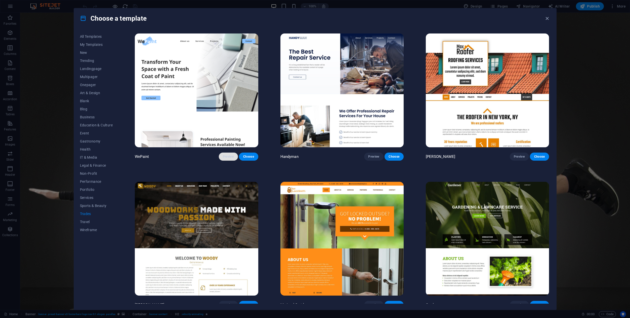
click at [228, 157] on span "Preview" at bounding box center [228, 156] width 11 height 4
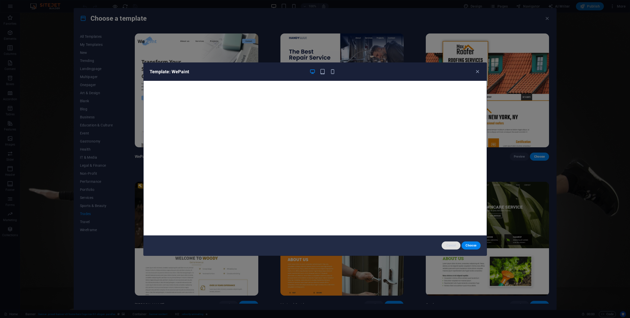
click at [446, 245] on span "Cancel" at bounding box center [451, 245] width 11 height 4
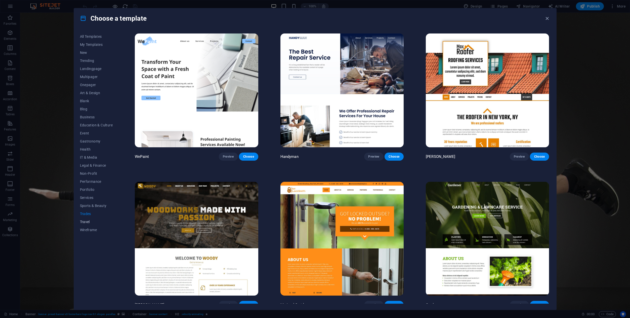
click at [86, 223] on span "Travel" at bounding box center [96, 222] width 33 height 4
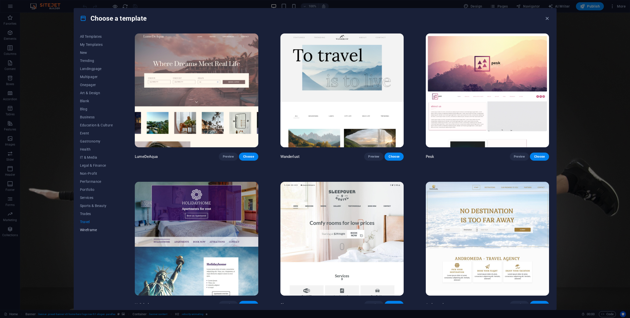
click at [92, 226] on button "Wireframe" at bounding box center [96, 230] width 33 height 8
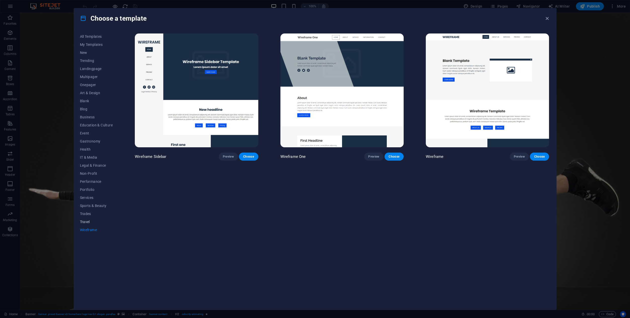
click at [90, 225] on button "Travel" at bounding box center [96, 222] width 33 height 8
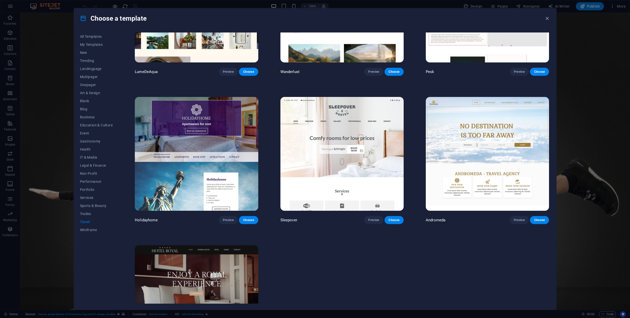
scroll to position [100, 0]
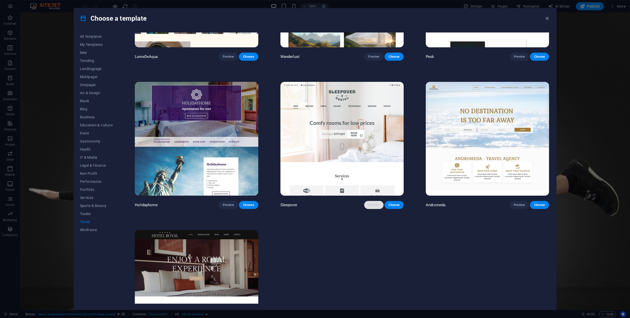
click at [374, 201] on button "Preview" at bounding box center [373, 205] width 19 height 8
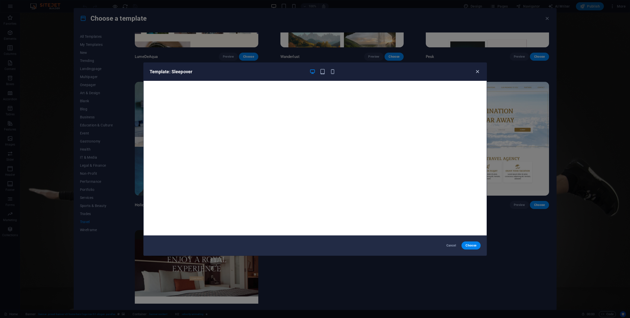
click at [479, 74] on icon "button" at bounding box center [478, 72] width 6 height 6
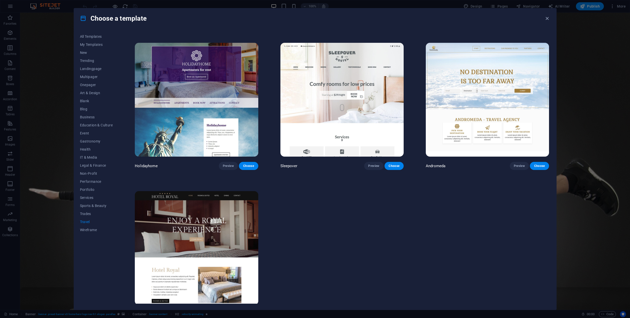
scroll to position [152, 0]
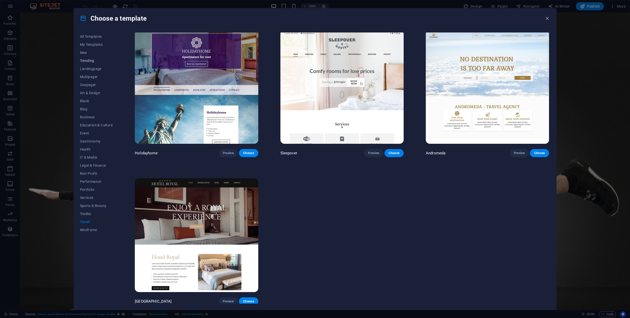
click at [92, 61] on span "Trending" at bounding box center [96, 61] width 33 height 4
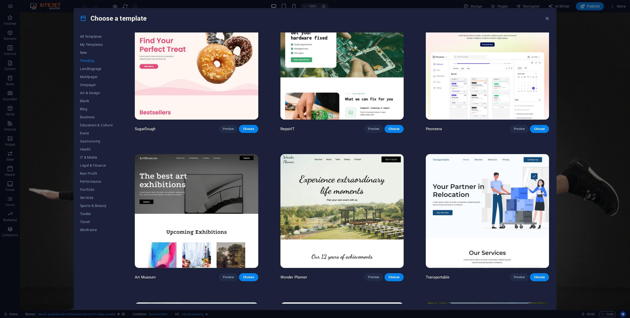
scroll to position [0, 0]
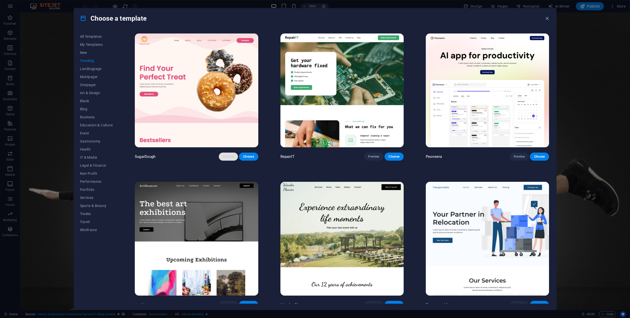
click at [232, 156] on span "Preview" at bounding box center [228, 156] width 11 height 4
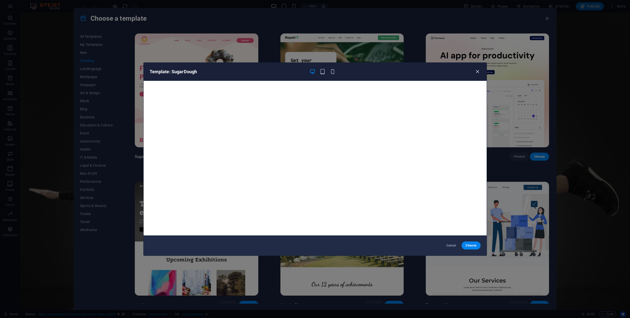
click at [479, 73] on icon "button" at bounding box center [478, 72] width 6 height 6
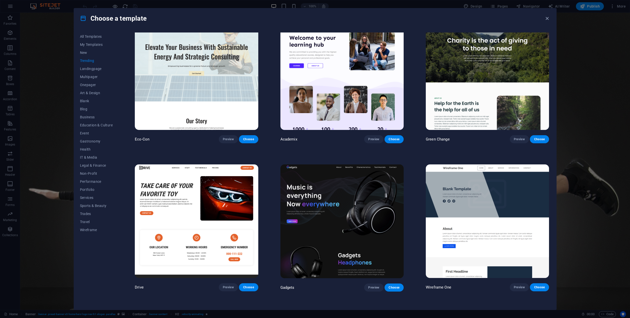
scroll to position [250, 0]
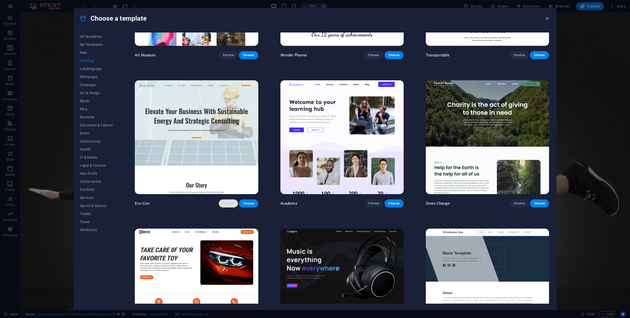
click at [230, 201] on span "Preview" at bounding box center [228, 203] width 11 height 4
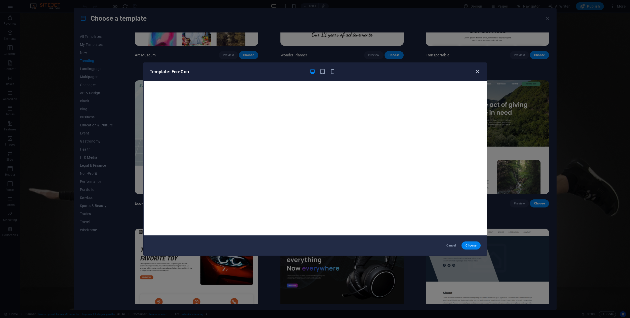
click at [478, 71] on icon "button" at bounding box center [478, 72] width 6 height 6
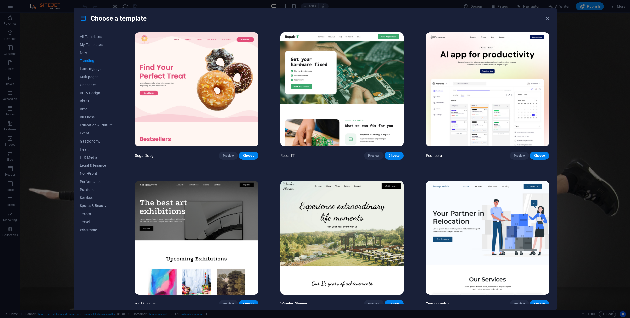
scroll to position [0, 0]
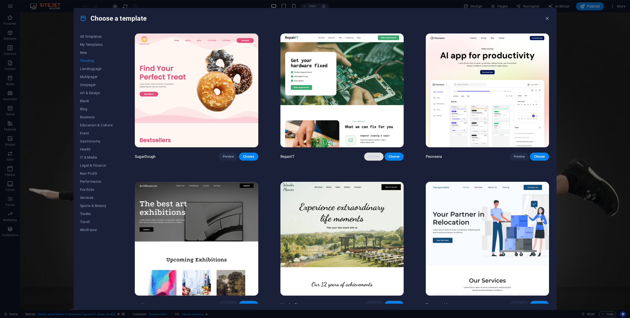
click at [370, 153] on button "Preview" at bounding box center [373, 156] width 19 height 8
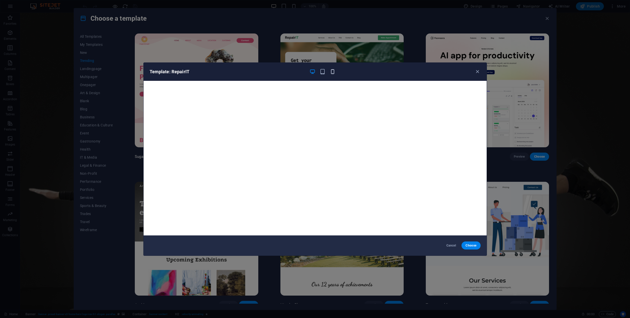
click at [333, 73] on icon "button" at bounding box center [333, 72] width 6 height 6
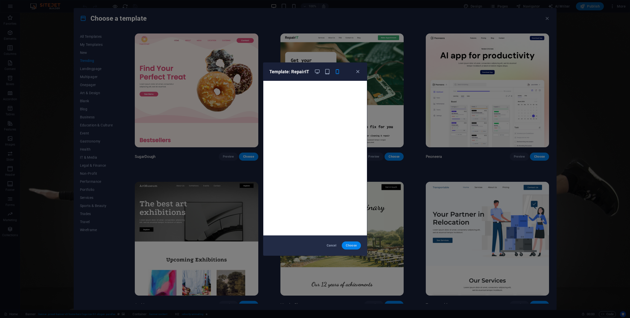
click at [351, 246] on span "Choose" at bounding box center [351, 245] width 11 height 4
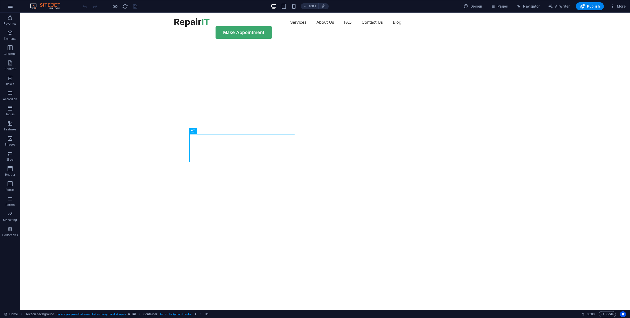
click at [385, 44] on img "1/2" at bounding box center [325, 44] width 610 height 0
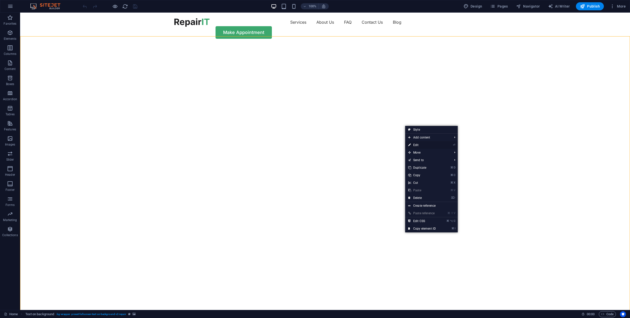
click at [413, 145] on link "⏎ Edit" at bounding box center [422, 145] width 34 height 8
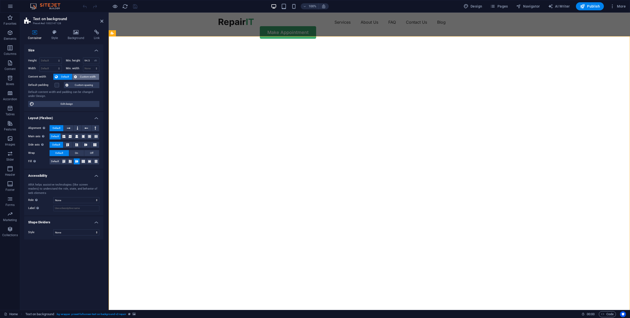
click at [82, 77] on span "Custom width" at bounding box center [87, 77] width 19 height 6
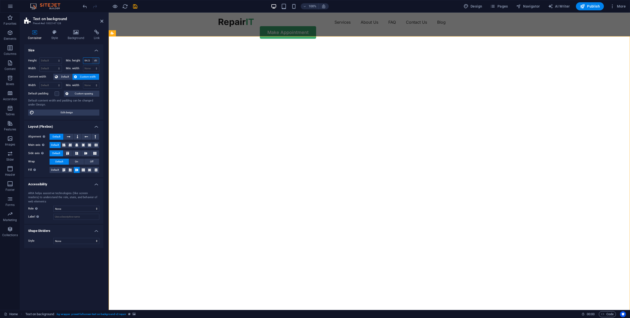
click at [98, 63] on select "None px rem % vh vw" at bounding box center [95, 61] width 7 height 6
select select "%"
click at [92, 58] on select "None px rem % vh vw" at bounding box center [95, 61] width 7 height 6
type input "100"
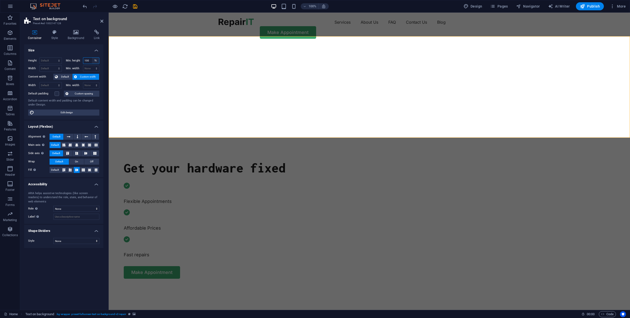
click at [96, 60] on select "None px rem % vh vw" at bounding box center [95, 61] width 7 height 6
select select "vh"
click at [92, 58] on select "None px rem % vh vw" at bounding box center [95, 61] width 7 height 6
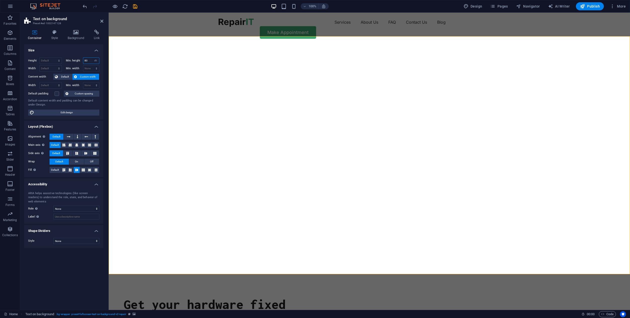
drag, startPoint x: 91, startPoint y: 59, endPoint x: 74, endPoint y: 58, distance: 16.4
click at [75, 58] on div "Min. height 80 None px rem % vh vw" at bounding box center [83, 60] width 34 height 7
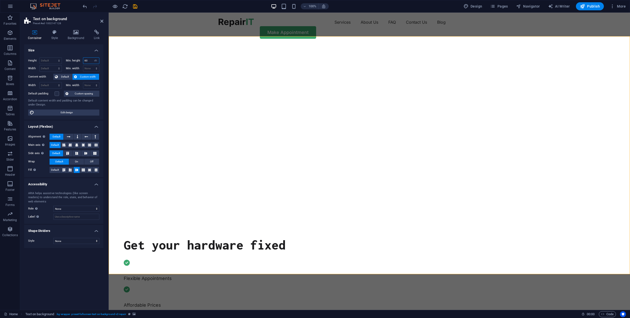
type input "60"
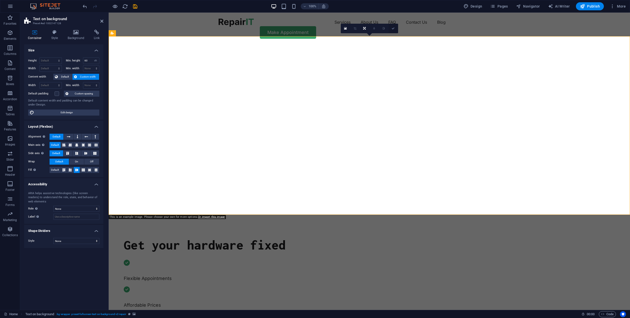
click at [396, 31] on link at bounding box center [394, 29] width 10 height 10
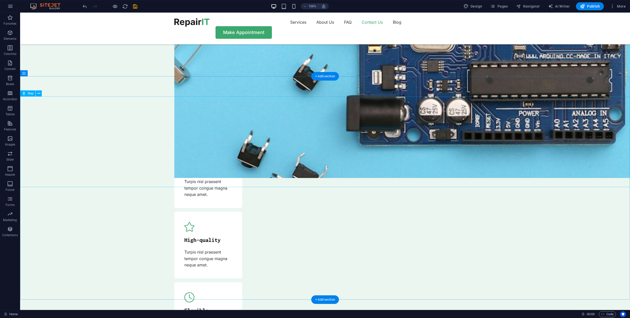
scroll to position [1518, 0]
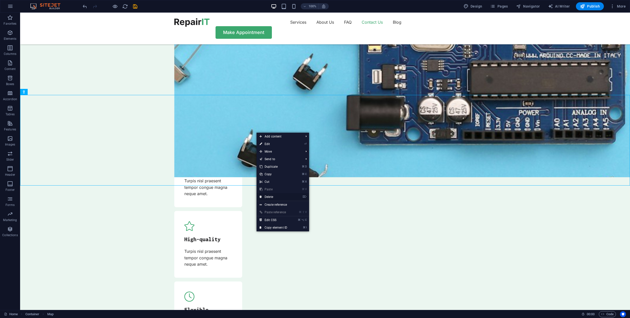
click at [268, 197] on link "⌦ Delete" at bounding box center [274, 197] width 34 height 8
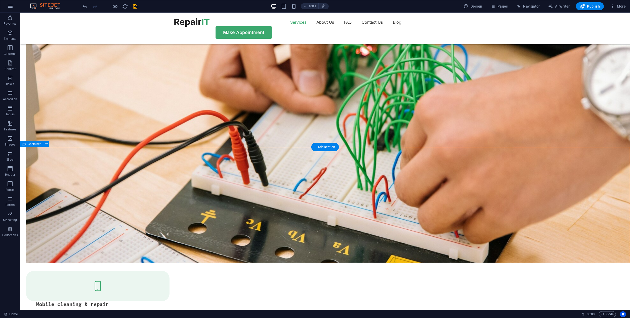
scroll to position [391, 0]
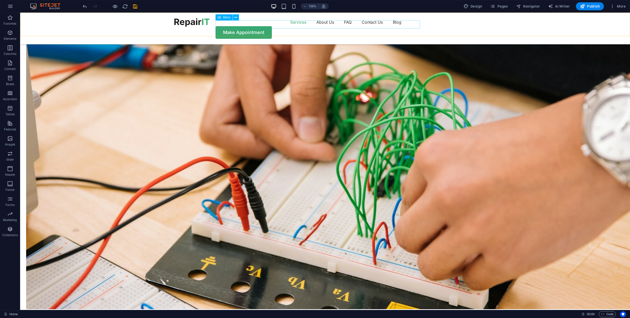
click at [369, 26] on nav "Services About Us FAQ Contact Us Blog" at bounding box center [325, 22] width 302 height 8
click at [370, 24] on nav "Services About Us FAQ Contact Us Blog" at bounding box center [325, 22] width 302 height 8
click at [503, 4] on span "Pages" at bounding box center [499, 6] width 18 height 5
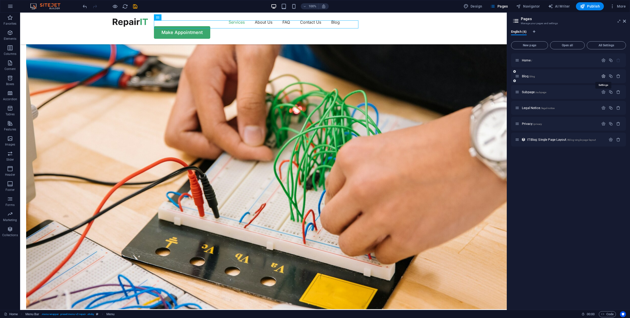
click at [604, 76] on icon "button" at bounding box center [604, 76] width 4 height 4
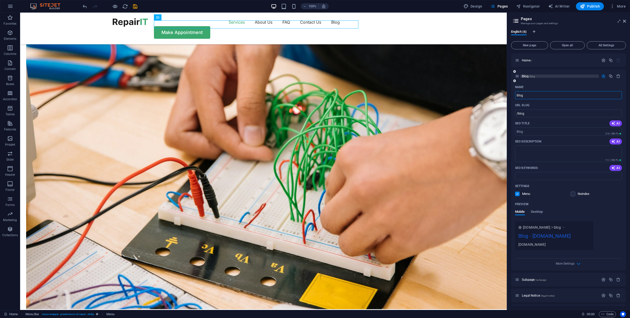
click at [529, 77] on span "Blog /blog" at bounding box center [528, 76] width 13 height 4
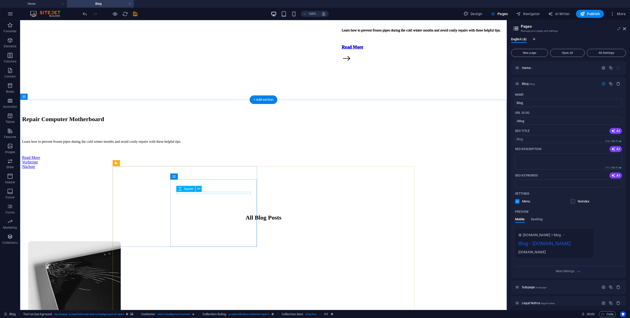
scroll to position [194, 0]
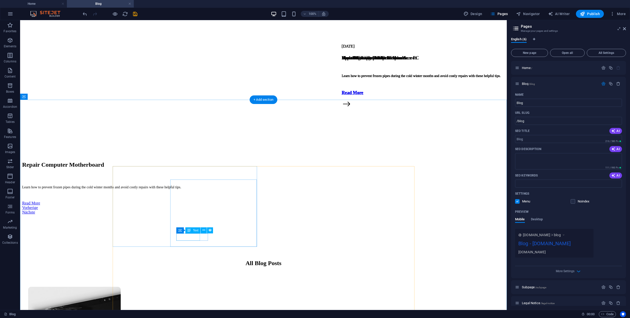
click at [342, 95] on div "Read More" at bounding box center [421, 92] width 159 height 5
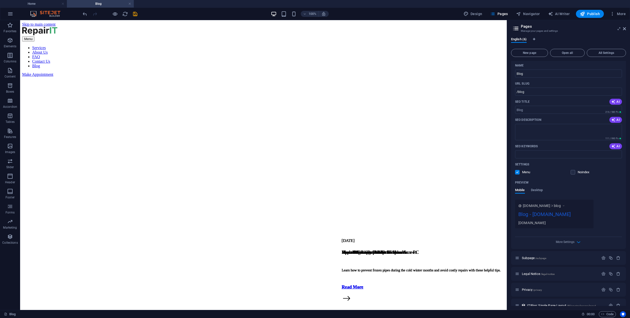
scroll to position [38, 0]
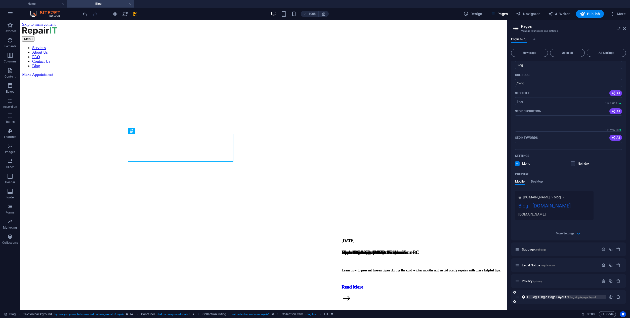
click at [546, 298] on span "ITBlog: Single Page Layout /itblog-single-page-layout" at bounding box center [561, 297] width 69 height 4
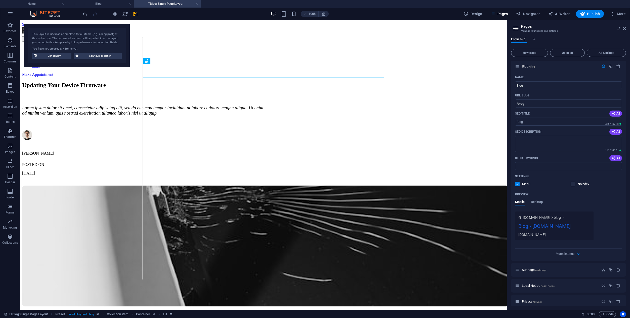
scroll to position [0, 0]
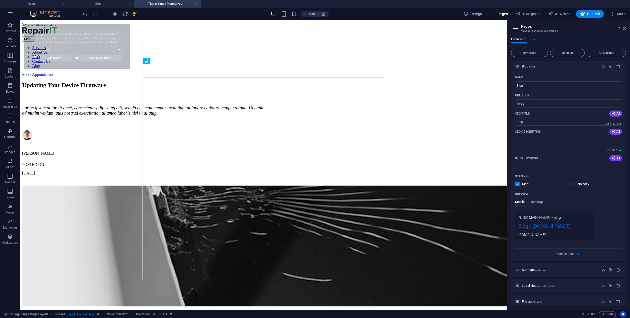
select select "68ddbeba2b6d2b2fa80ffd38"
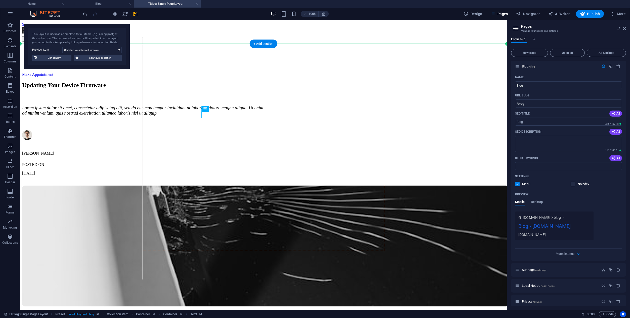
drag, startPoint x: 218, startPoint y: 115, endPoint x: 175, endPoint y: 125, distance: 43.4
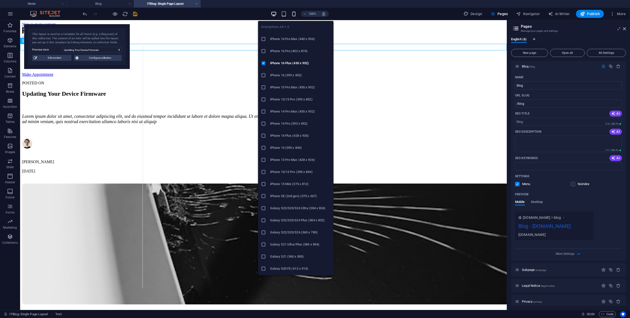
click at [295, 15] on icon "button" at bounding box center [294, 14] width 6 height 6
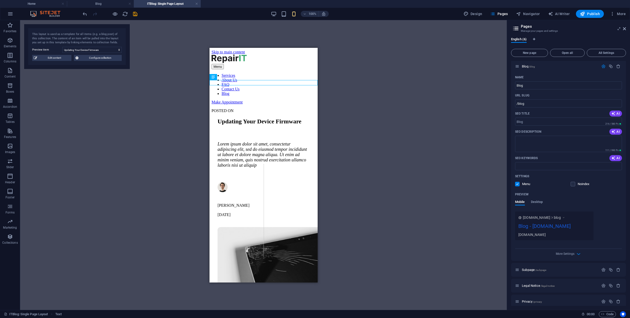
click at [358, 152] on div "Drag here to replace the existing content. Press “Ctrl” if you want to create a…" at bounding box center [263, 165] width 487 height 290
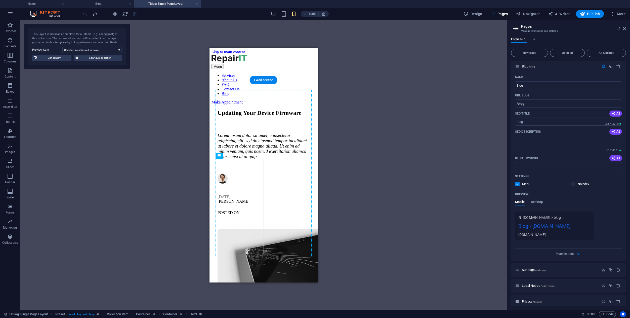
drag, startPoint x: 231, startPoint y: 171, endPoint x: 251, endPoint y: 166, distance: 20.6
drag, startPoint x: 239, startPoint y: 164, endPoint x: 284, endPoint y: 165, distance: 45.1
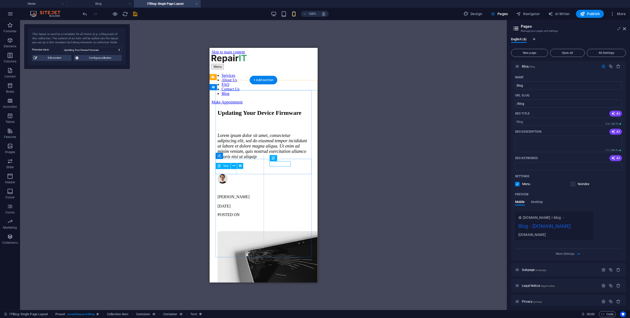
click at [223, 212] on div "POSTED ON" at bounding box center [263, 214] width 92 height 5
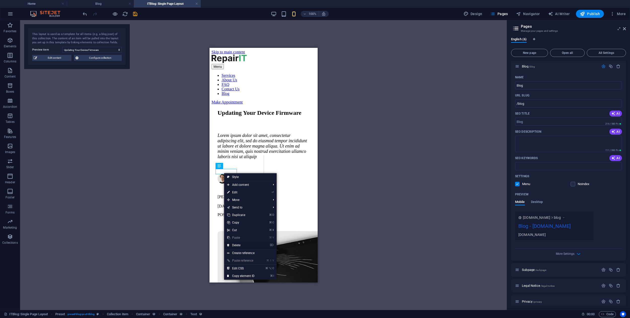
click at [238, 244] on link "⌦ Delete" at bounding box center [241, 245] width 34 height 8
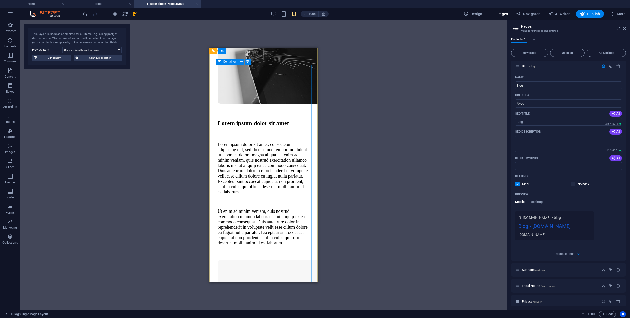
scroll to position [186, 0]
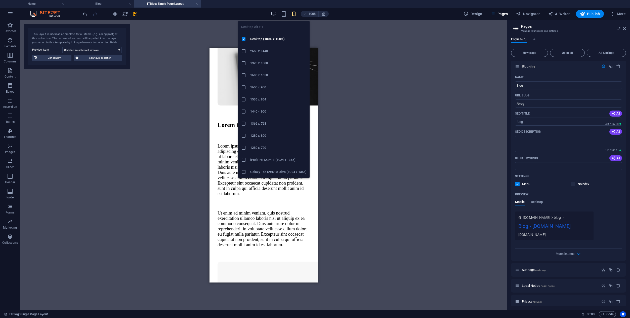
click at [274, 13] on icon "button" at bounding box center [274, 14] width 6 height 6
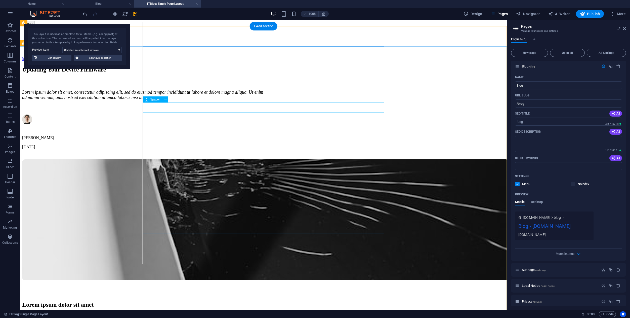
scroll to position [0, 0]
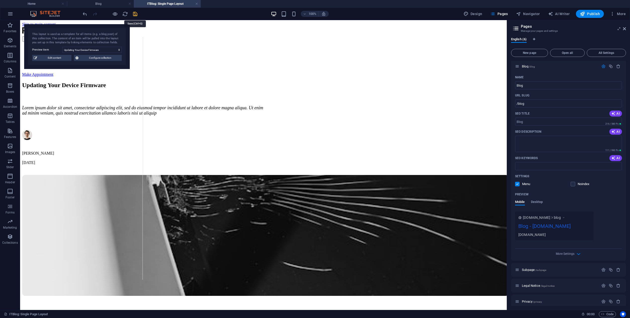
click at [136, 15] on icon "save" at bounding box center [135, 14] width 6 height 6
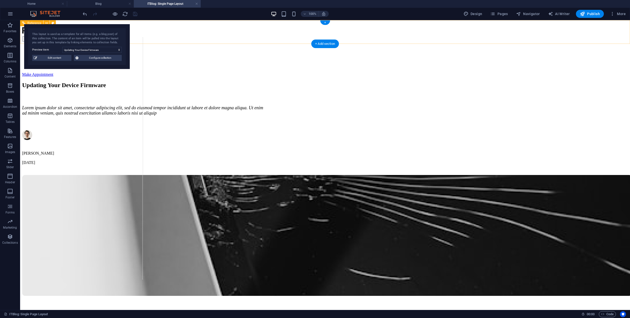
click at [202, 33] on div at bounding box center [325, 32] width 606 height 10
click at [42, 5] on h4 "Home" at bounding box center [33, 4] width 67 height 6
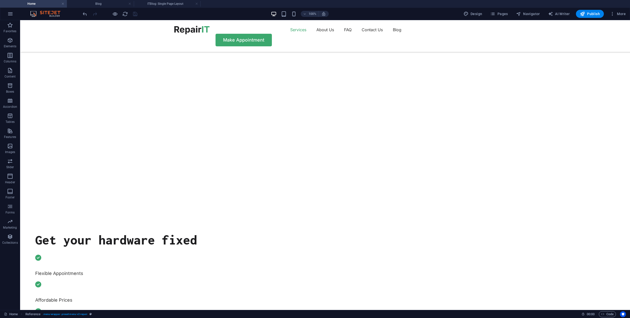
scroll to position [399, 0]
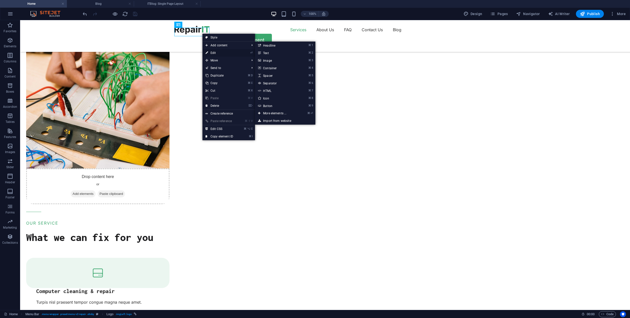
click at [211, 53] on link "⏎ Edit" at bounding box center [220, 53] width 34 height 8
select select "px"
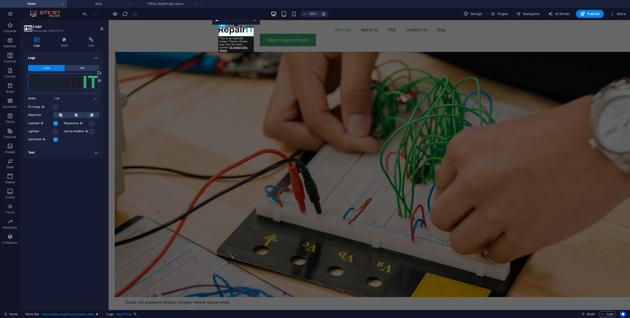
click at [51, 88] on div "Drag files here, click to choose files or select files from Files or our free s…" at bounding box center [63, 83] width 71 height 20
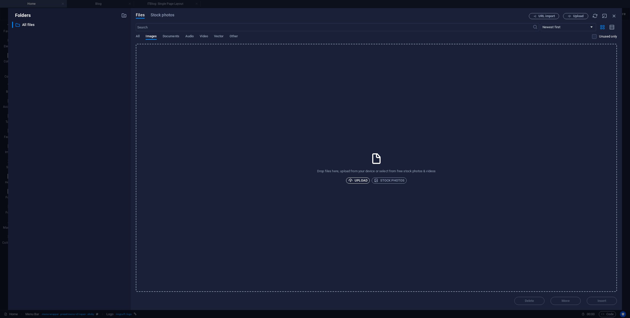
click at [354, 182] on span "Upload" at bounding box center [357, 180] width 19 height 6
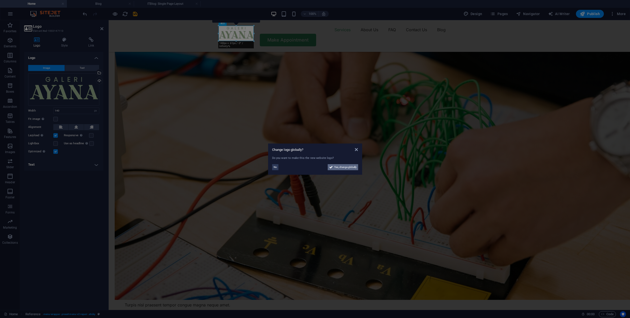
click at [344, 168] on span "Yes, change globally" at bounding box center [345, 167] width 22 height 6
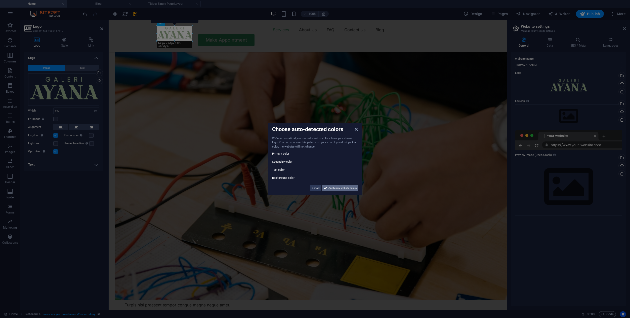
click at [343, 188] on span "Apply new website colors" at bounding box center [343, 188] width 28 height 6
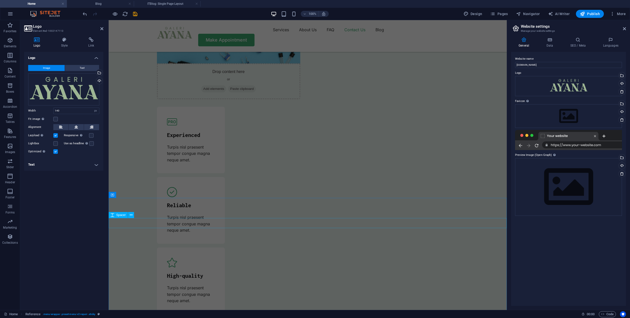
scroll to position [1527, 0]
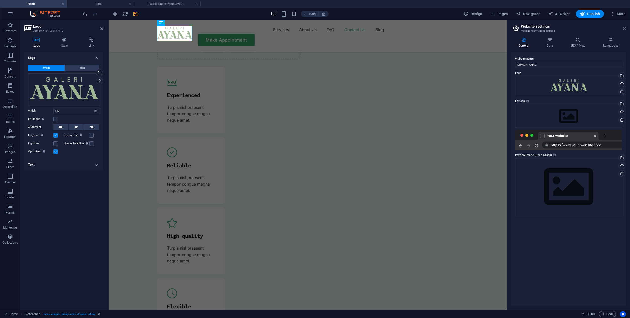
click at [625, 29] on icon at bounding box center [624, 29] width 3 height 4
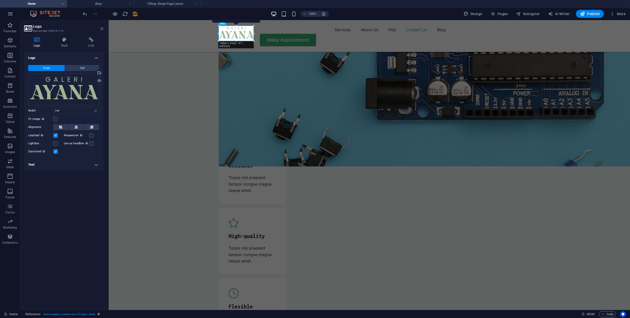
click at [103, 30] on icon at bounding box center [101, 29] width 3 height 4
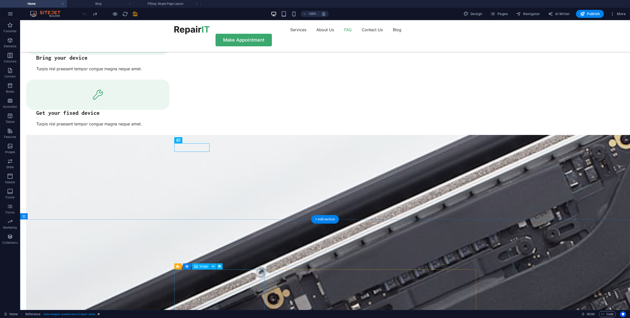
scroll to position [998, 0]
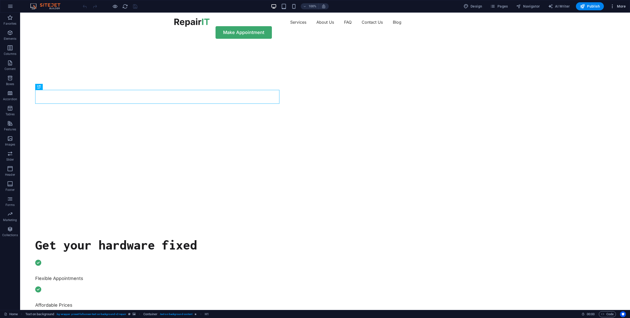
click at [615, 7] on icon "button" at bounding box center [612, 6] width 5 height 5
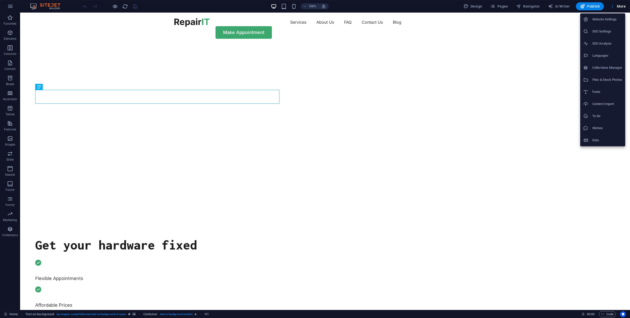
click at [9, 7] on div at bounding box center [315, 159] width 630 height 318
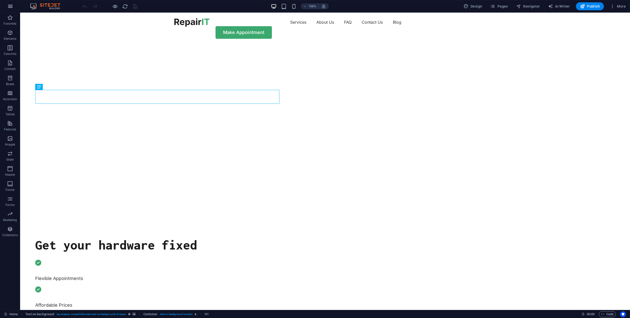
click at [11, 6] on icon "button" at bounding box center [10, 6] width 6 height 6
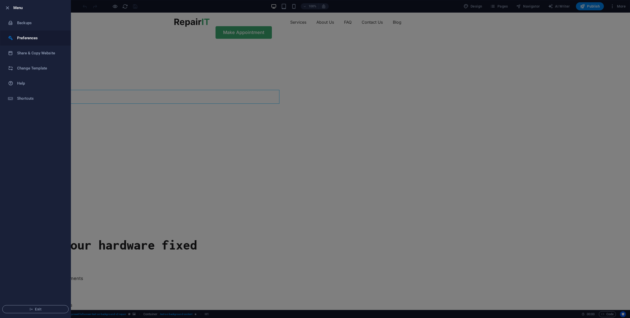
click at [38, 37] on h6 "Preferences" at bounding box center [40, 38] width 47 height 6
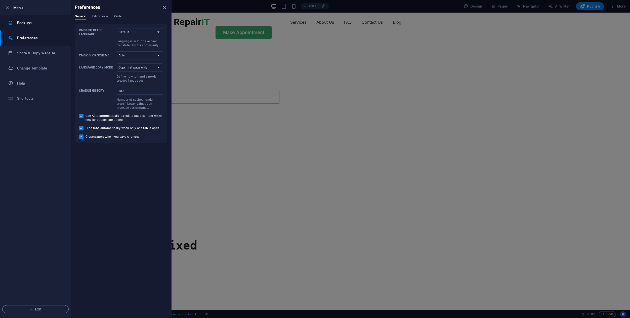
click at [34, 23] on h6 "Backups" at bounding box center [40, 23] width 47 height 6
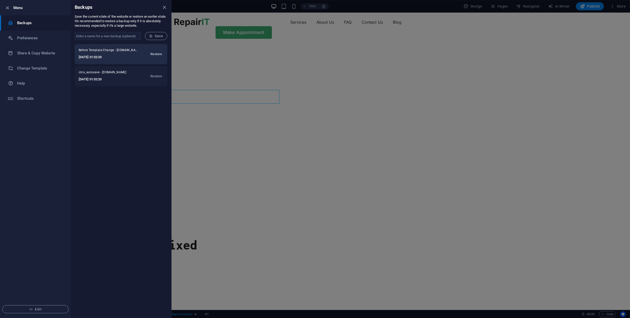
click at [154, 54] on span "Restore" at bounding box center [156, 54] width 12 height 6
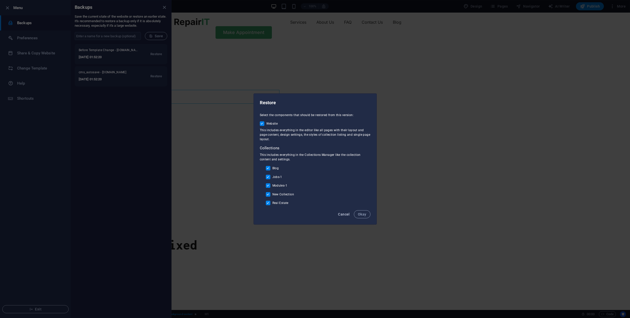
drag, startPoint x: 361, startPoint y: 216, endPoint x: 347, endPoint y: 216, distance: 13.8
click at [347, 216] on div "Cancel Okay" at bounding box center [315, 215] width 123 height 17
click at [347, 216] on span "Cancel" at bounding box center [344, 214] width 12 height 4
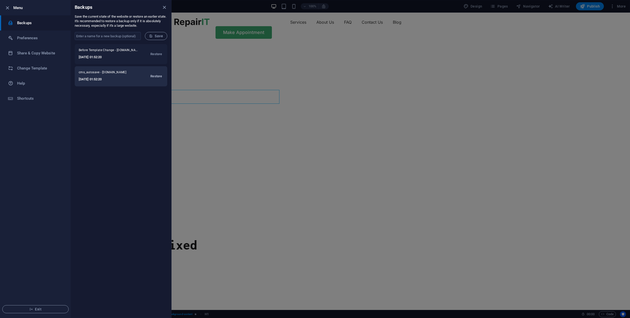
click at [156, 79] on span "Restore" at bounding box center [156, 76] width 12 height 6
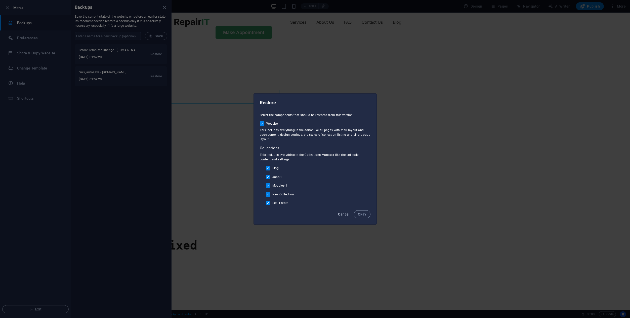
click at [344, 216] on button "Cancel" at bounding box center [344, 214] width 16 height 8
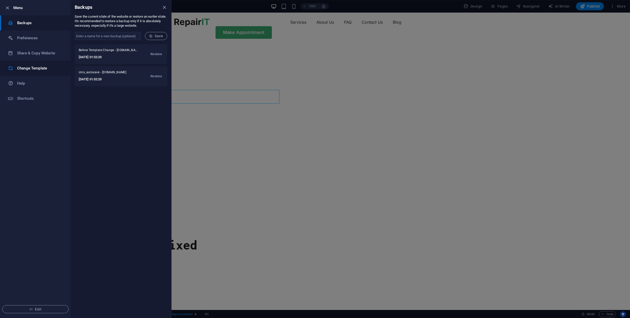
click at [46, 65] on li "Change Template" at bounding box center [35, 68] width 70 height 15
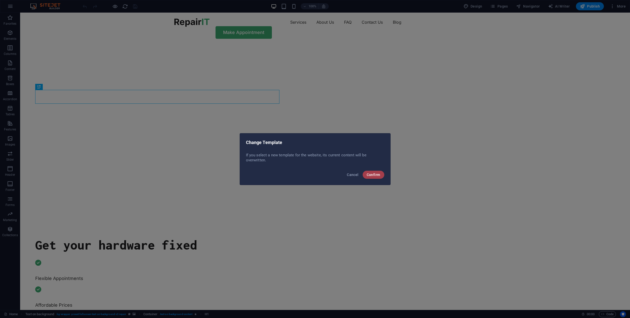
click at [378, 175] on span "Confirm" at bounding box center [374, 175] width 14 height 4
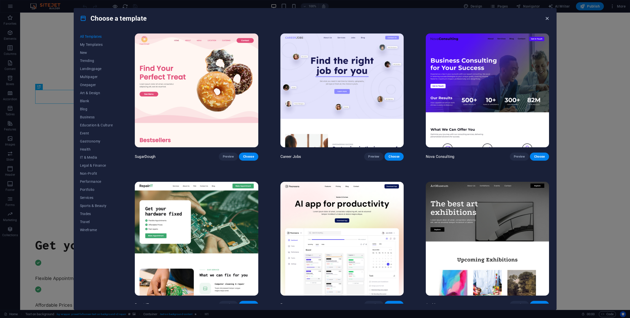
click at [549, 19] on icon "button" at bounding box center [547, 19] width 6 height 6
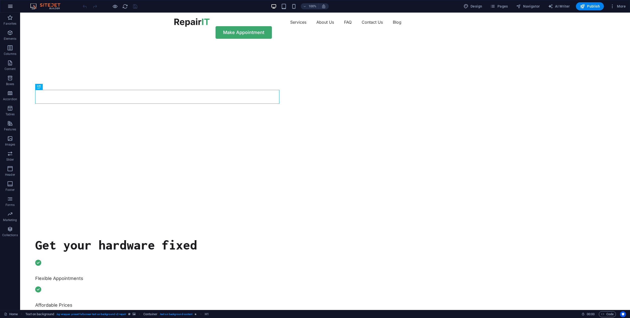
click at [6, 5] on button "button" at bounding box center [10, 6] width 12 height 12
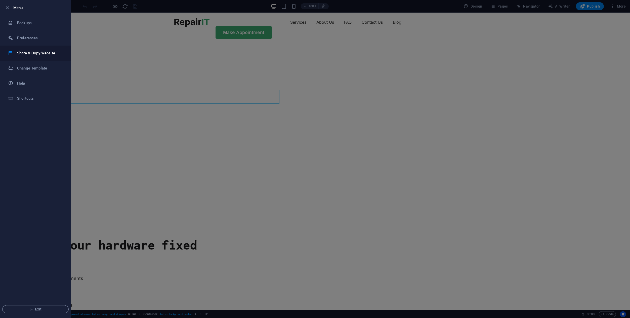
click at [47, 57] on li "Share & Copy Website" at bounding box center [35, 53] width 70 height 15
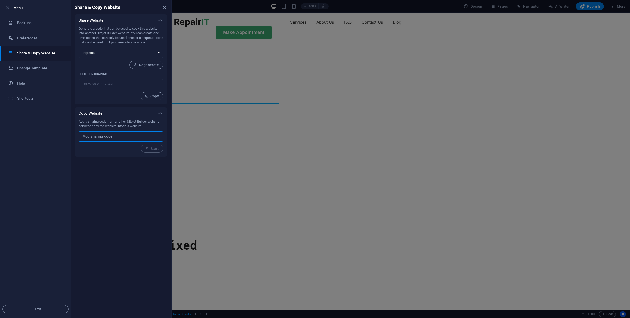
click at [102, 136] on input "text" at bounding box center [121, 136] width 85 height 10
paste input "813b5cf1-2038332"
type input "813b5cf1-2038332"
click at [149, 146] on span "Start" at bounding box center [152, 148] width 14 height 4
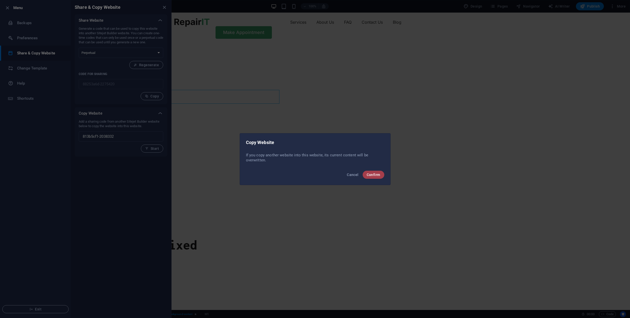
click at [372, 173] on span "Confirm" at bounding box center [374, 175] width 14 height 4
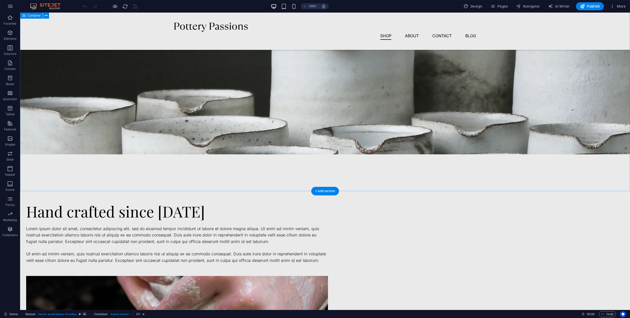
scroll to position [185, 0]
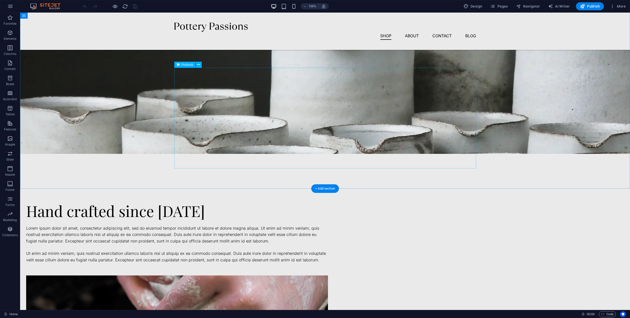
click at [373, 134] on div at bounding box center [325, 111] width 302 height 101
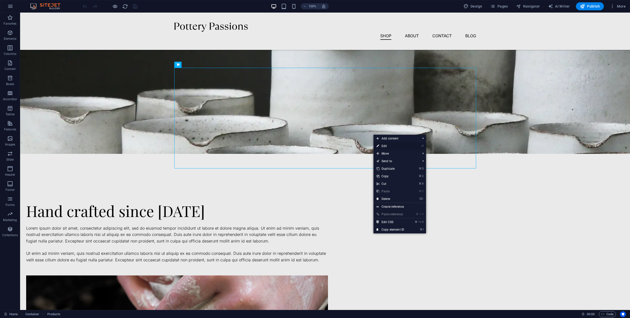
click at [379, 146] on icon at bounding box center [378, 146] width 3 height 8
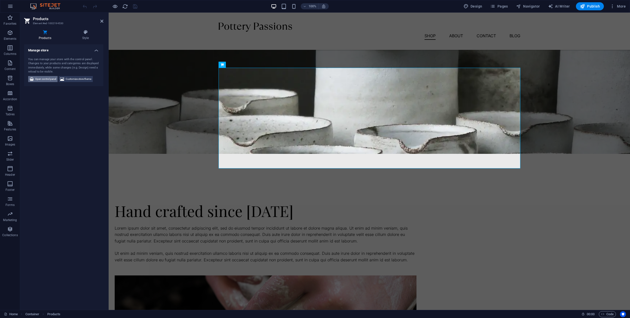
click at [51, 78] on span "Open control panel" at bounding box center [45, 79] width 21 height 6
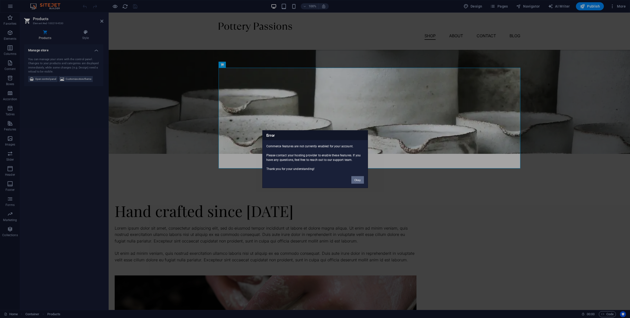
click at [354, 180] on button "Okay" at bounding box center [357, 180] width 13 height 8
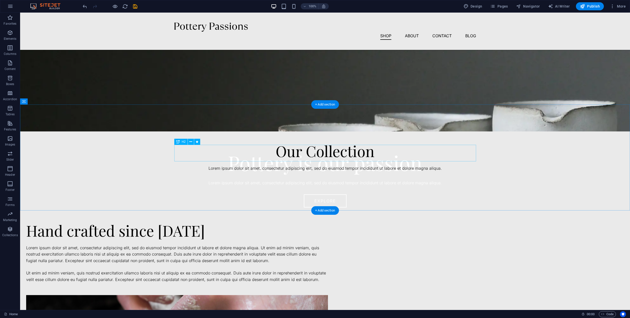
scroll to position [66, 0]
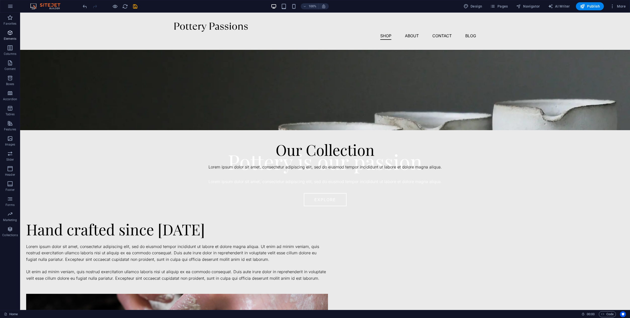
click at [10, 35] on icon "button" at bounding box center [10, 33] width 6 height 6
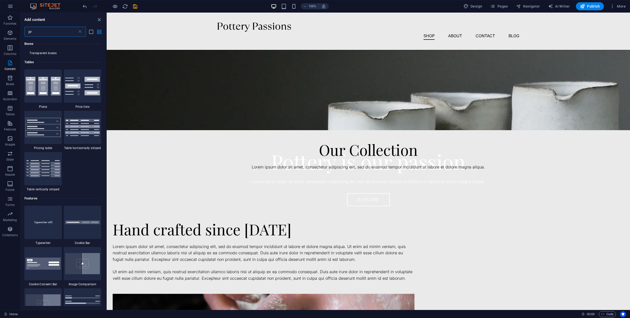
scroll to position [0, 0]
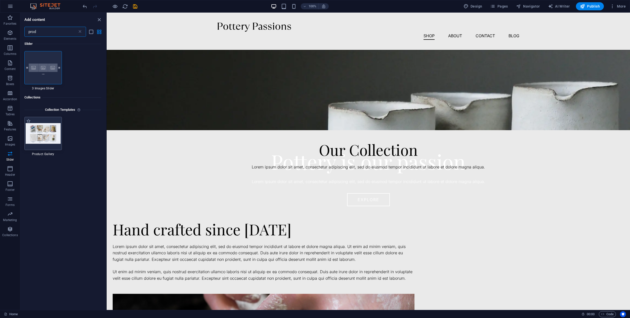
type input "prod"
drag, startPoint x: 42, startPoint y: 128, endPoint x: 81, endPoint y: 155, distance: 47.1
click at [355, 179] on div at bounding box center [369, 175] width 302 height 10
click at [233, 138] on icon at bounding box center [234, 138] width 3 height 5
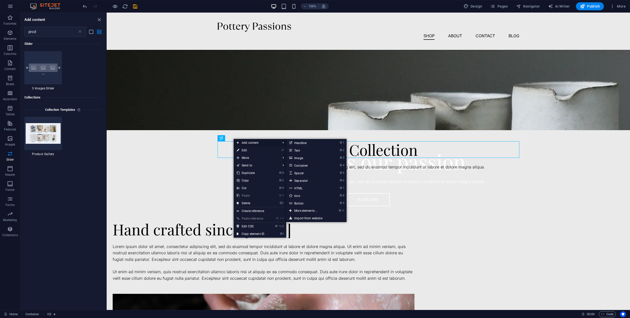
click at [246, 143] on span "Add content" at bounding box center [256, 143] width 45 height 8
click at [304, 210] on link "⌘ ⏎ More elements ..." at bounding box center [307, 211] width 42 height 8
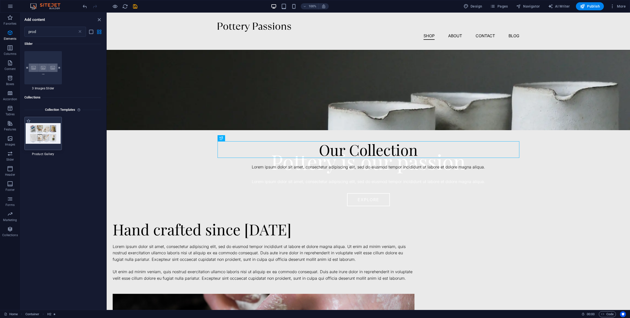
click at [50, 135] on img at bounding box center [43, 133] width 35 height 20
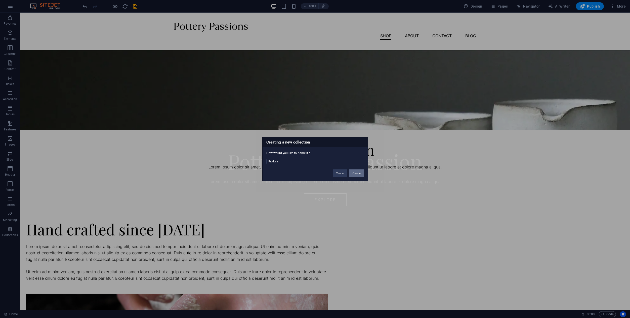
click at [354, 173] on button "Create" at bounding box center [356, 173] width 14 height 8
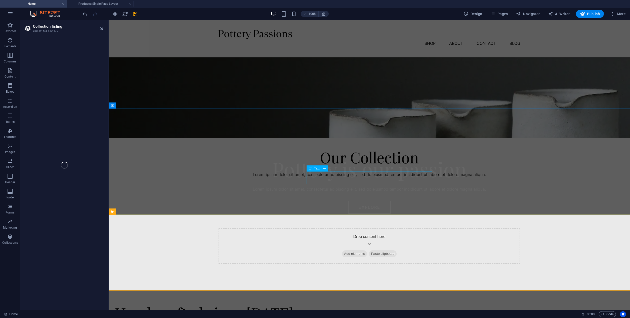
select select "68ddc383ddac93f82f01287c"
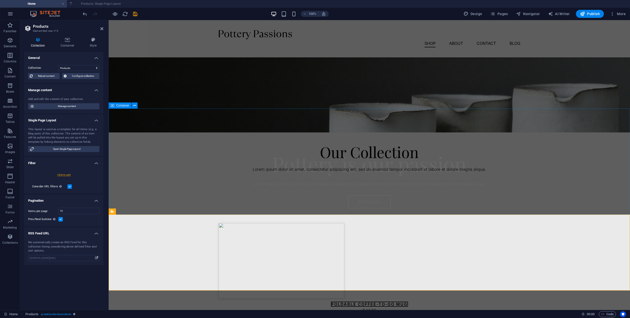
select select "createdAt_DESC"
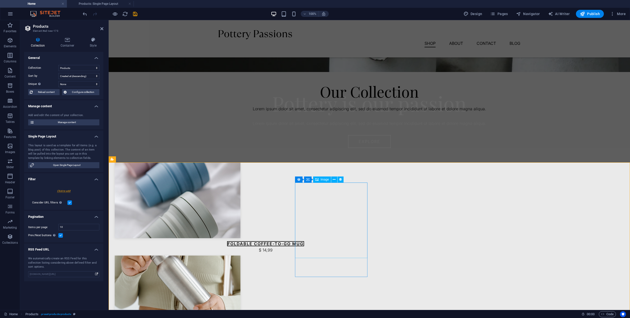
scroll to position [138, 0]
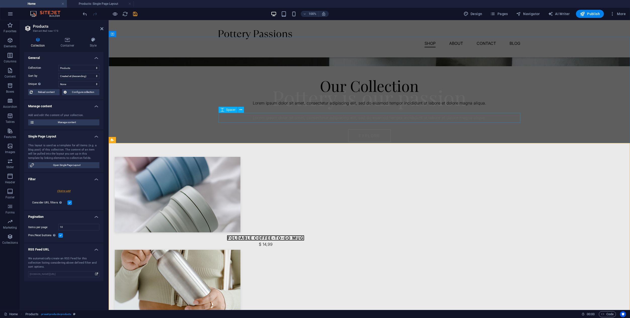
drag, startPoint x: 367, startPoint y: 180, endPoint x: 273, endPoint y: 118, distance: 112.4
click at [264, 116] on div at bounding box center [370, 111] width 302 height 10
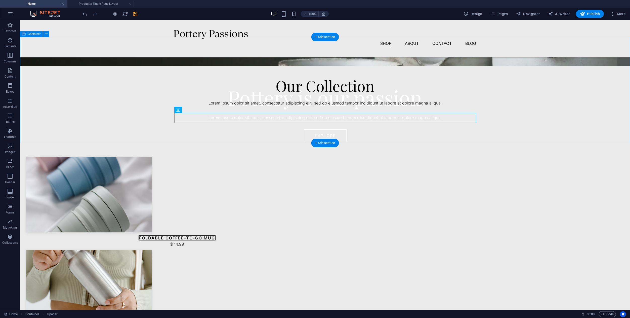
drag, startPoint x: 234, startPoint y: 181, endPoint x: 224, endPoint y: 131, distance: 51.1
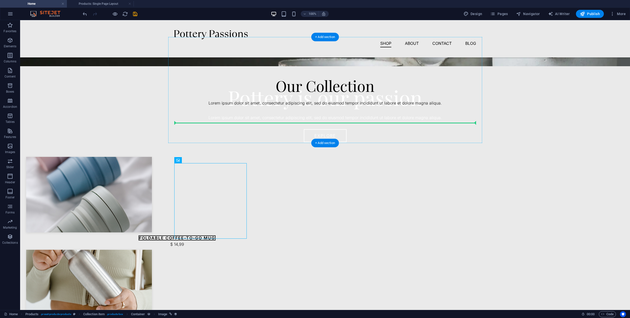
drag, startPoint x: 207, startPoint y: 195, endPoint x: 224, endPoint y: 120, distance: 77.1
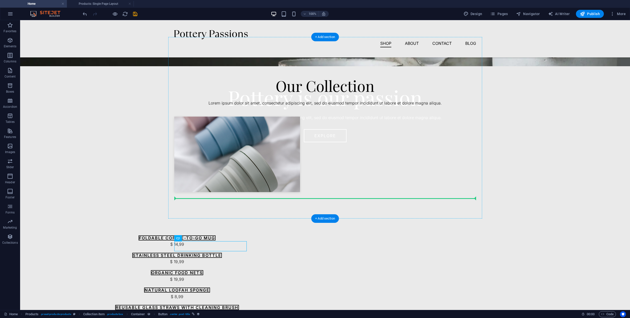
drag, startPoint x: 227, startPoint y: 246, endPoint x: 314, endPoint y: 178, distance: 110.4
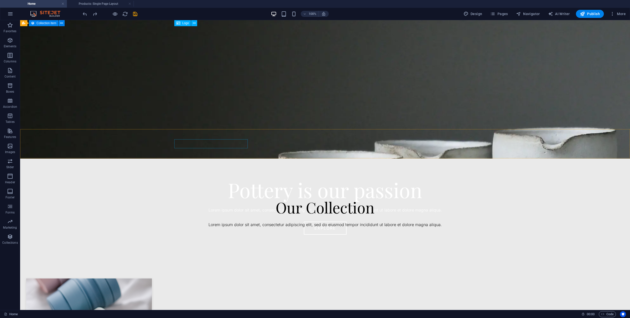
scroll to position [0, 0]
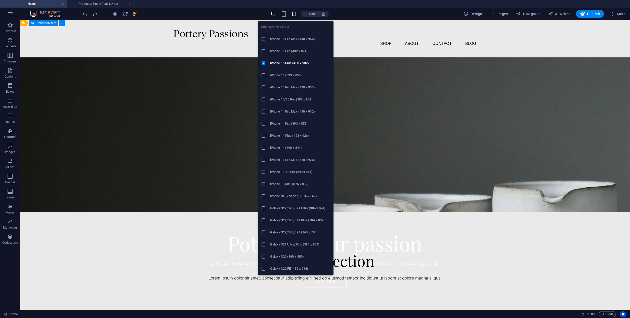
click at [292, 13] on icon "button" at bounding box center [294, 14] width 6 height 6
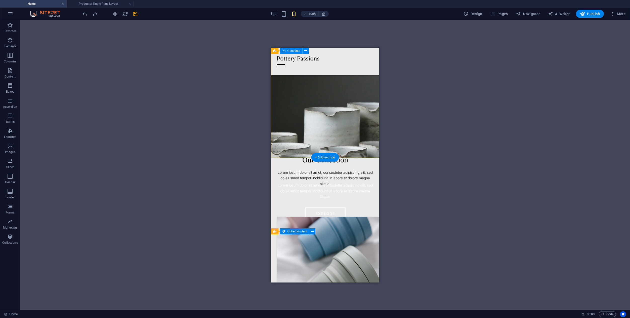
scroll to position [130, 0]
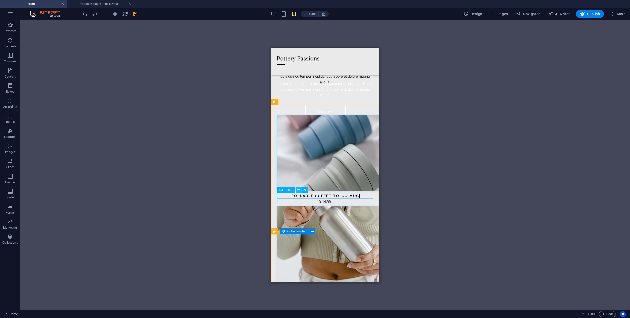
click at [298, 190] on icon at bounding box center [298, 189] width 3 height 5
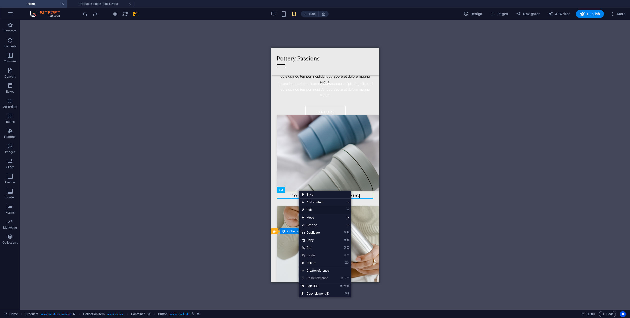
click at [310, 212] on link "⏎ Edit" at bounding box center [316, 210] width 34 height 8
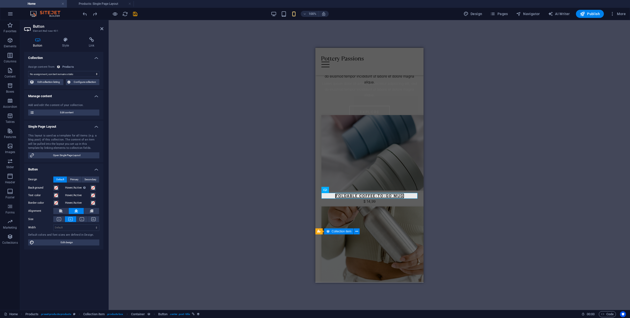
select select "name"
click at [196, 151] on div "H1 Banner Banner Container Container H2 Text Spacer Products Text Image with te…" at bounding box center [370, 165] width 522 height 290
click at [136, 14] on icon "save" at bounding box center [135, 14] width 6 height 6
checkbox input "false"
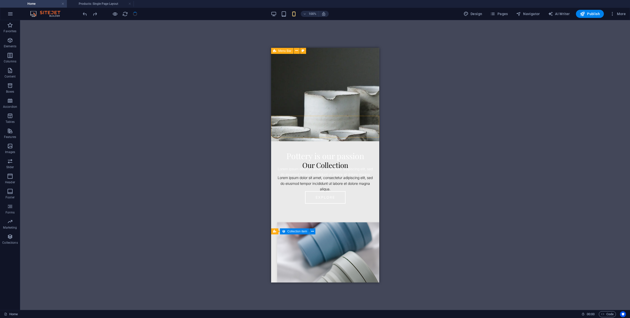
scroll to position [0, 0]
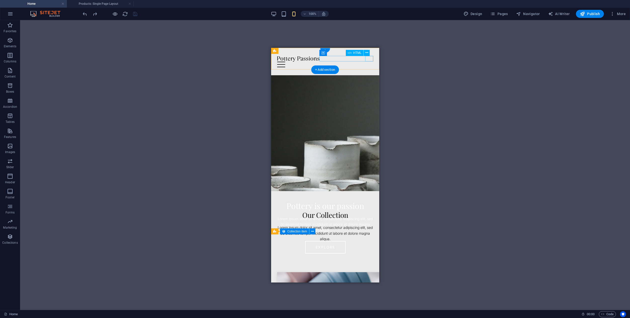
click at [367, 61] on div "Menu" at bounding box center [325, 64] width 96 height 6
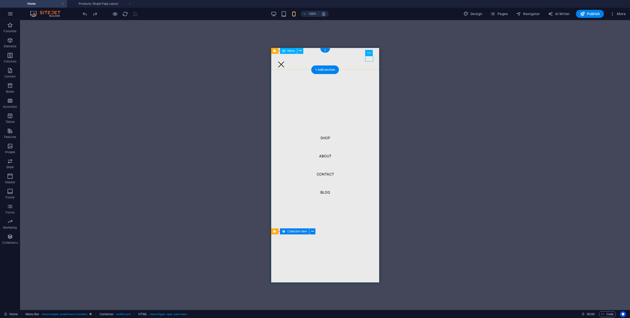
click at [324, 143] on nav "Shop About Contact Blog" at bounding box center [325, 165] width 108 height 234
click at [322, 134] on nav "Shop About Contact Blog" at bounding box center [325, 165] width 108 height 234
